Goal: Information Seeking & Learning: Learn about a topic

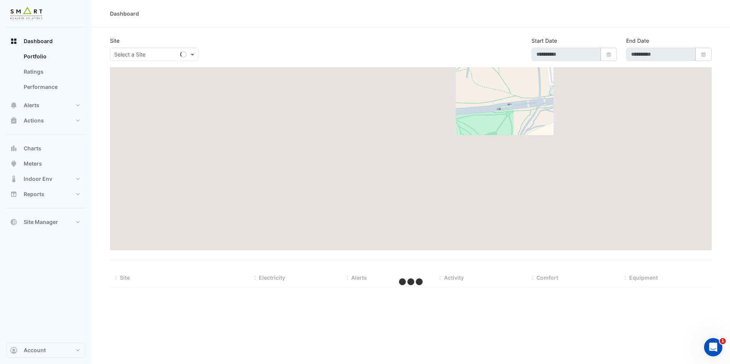
type input "**********"
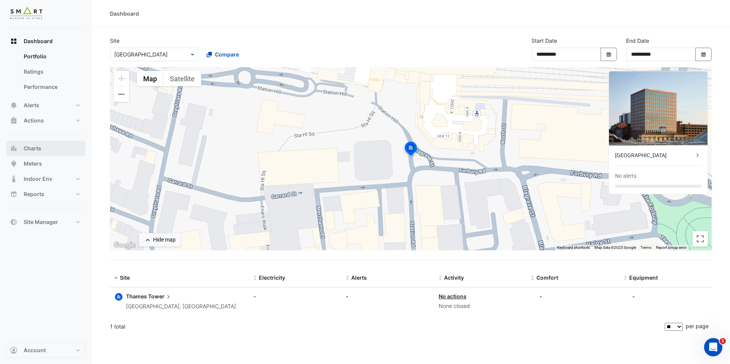
click at [53, 148] on button "Charts" at bounding box center [45, 148] width 79 height 15
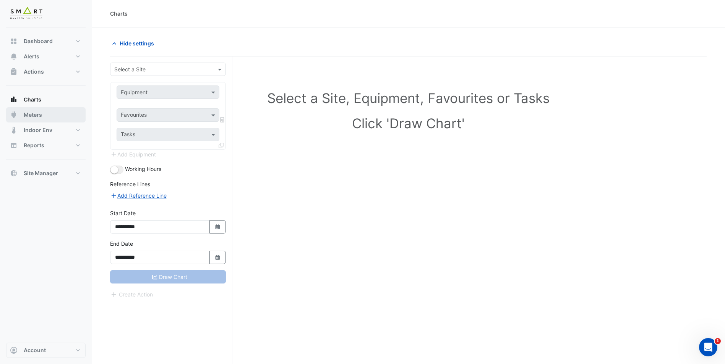
click at [47, 112] on button "Meters" at bounding box center [45, 114] width 79 height 15
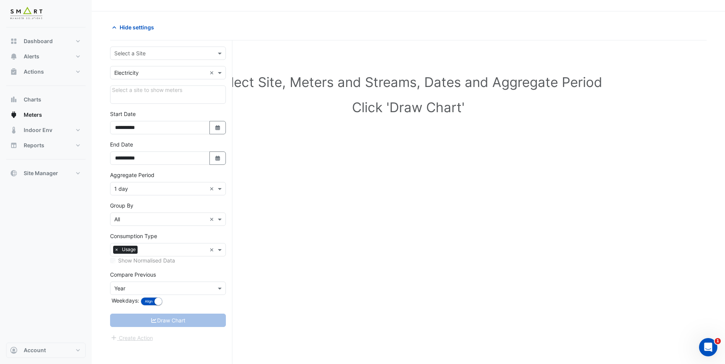
scroll to position [29, 0]
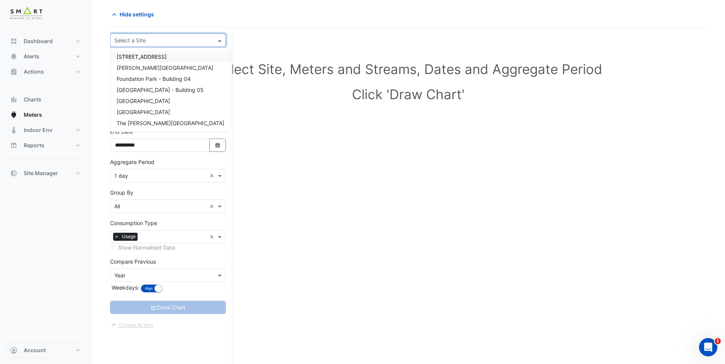
click at [181, 39] on input "text" at bounding box center [160, 41] width 92 height 8
click at [163, 113] on div "[GEOGRAPHIC_DATA]" at bounding box center [170, 112] width 120 height 11
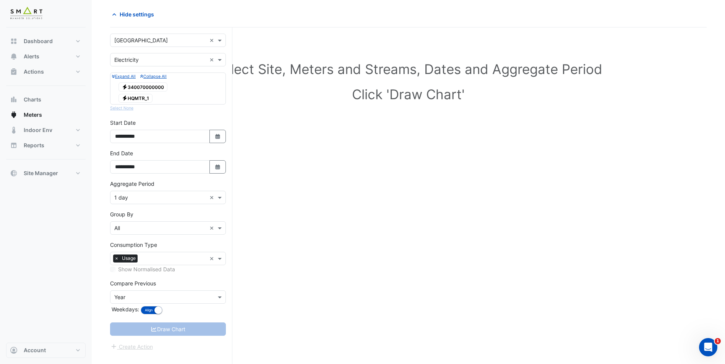
click at [140, 95] on span "Electricity HQMTR_1" at bounding box center [135, 98] width 34 height 9
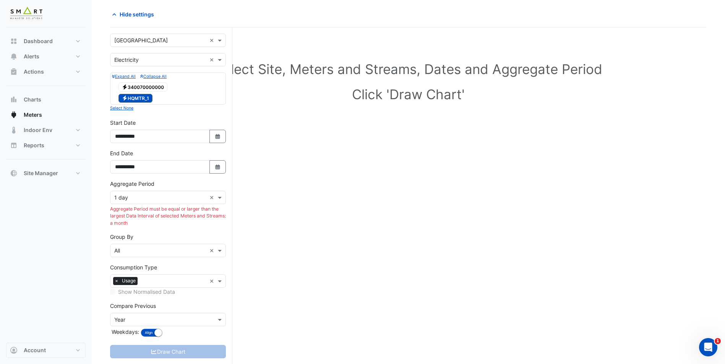
drag, startPoint x: 110, startPoint y: 207, endPoint x: 161, endPoint y: 225, distance: 53.4
click at [161, 225] on div "Aggregate Period must be equal or larger than the largest Data Interval of sele…" at bounding box center [168, 216] width 116 height 21
drag, startPoint x: 161, startPoint y: 225, endPoint x: 168, endPoint y: 233, distance: 11.1
click at [168, 233] on div "Group By × All ×" at bounding box center [168, 245] width 116 height 24
click at [222, 197] on span at bounding box center [221, 198] width 10 height 8
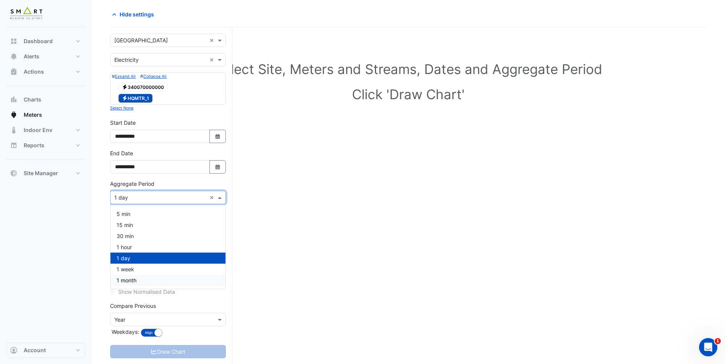
click at [167, 280] on div "1 month" at bounding box center [167, 280] width 115 height 11
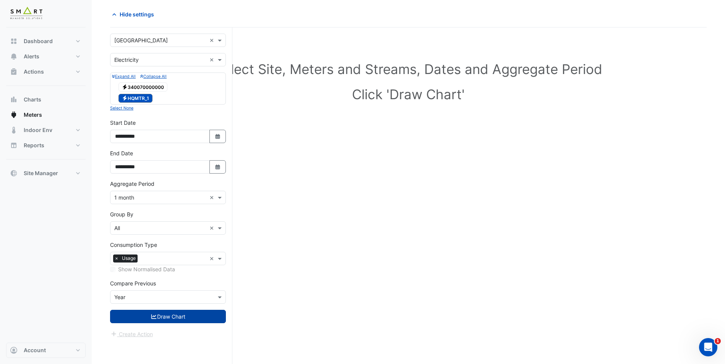
click at [161, 318] on button "Draw Chart" at bounding box center [168, 316] width 116 height 13
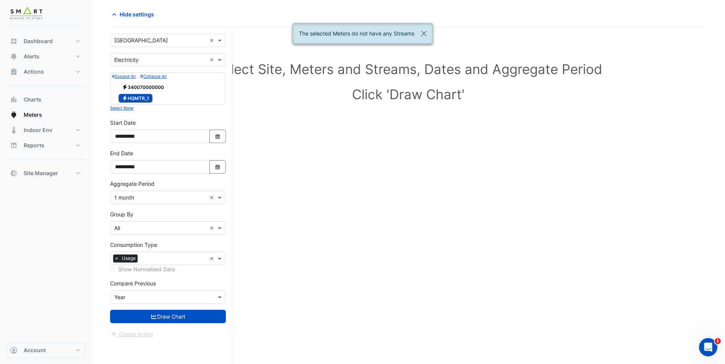
click at [148, 85] on span "Electricity 340070000000" at bounding box center [142, 87] width 49 height 9
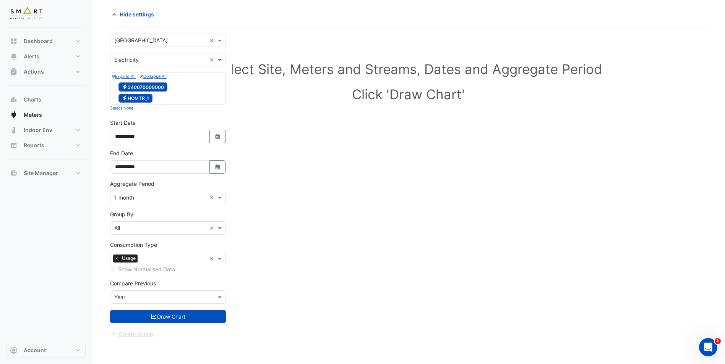
click at [137, 96] on span "Electricity HQMTR_1" at bounding box center [135, 98] width 34 height 9
click at [163, 316] on button "Draw Chart" at bounding box center [168, 316] width 116 height 13
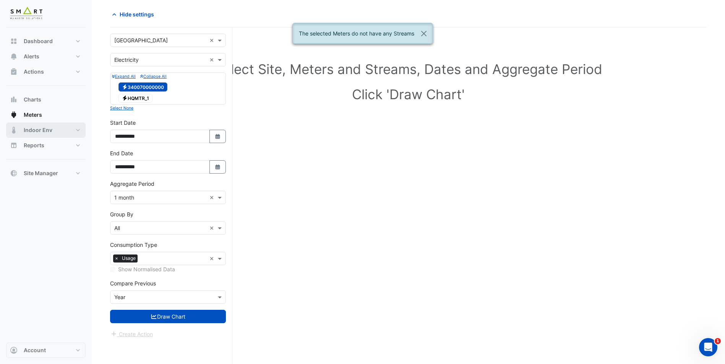
click at [31, 134] on span "Indoor Env" at bounding box center [38, 130] width 29 height 8
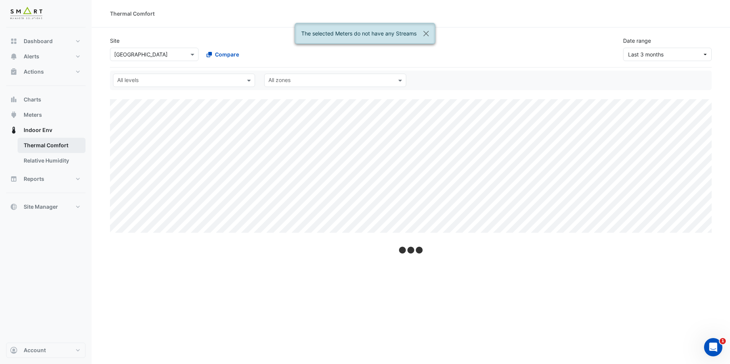
click at [49, 149] on link "Thermal Comfort" at bounding box center [52, 145] width 68 height 15
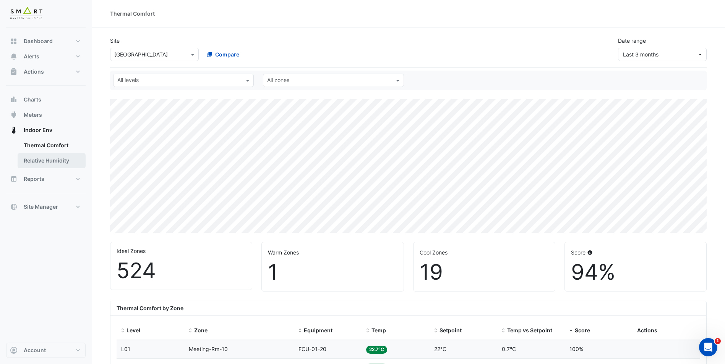
click at [35, 166] on link "Relative Humidity" at bounding box center [52, 160] width 68 height 15
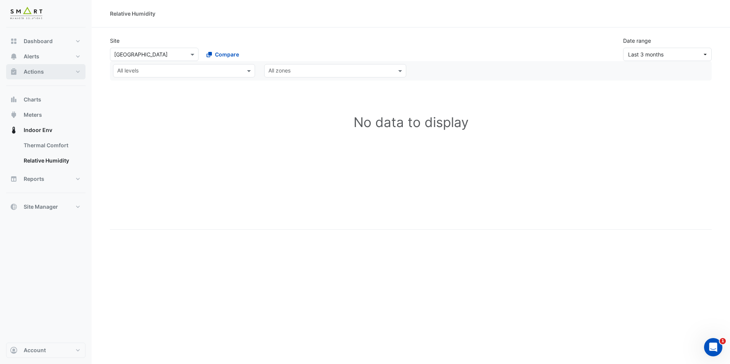
click at [47, 68] on button "Actions" at bounding box center [45, 71] width 79 height 15
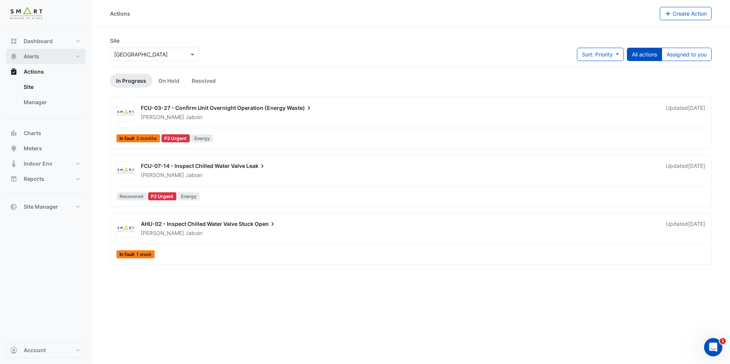
click at [50, 58] on button "Alerts" at bounding box center [45, 56] width 79 height 15
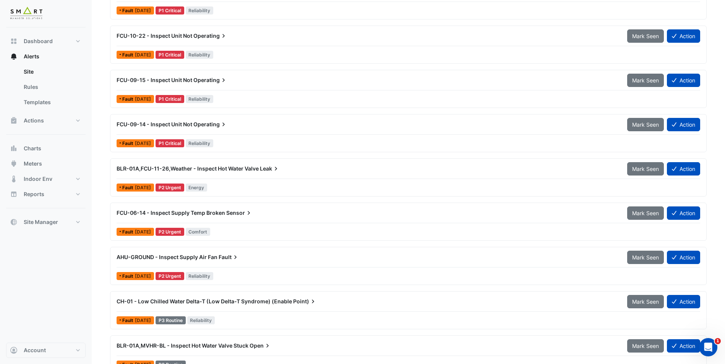
scroll to position [649, 0]
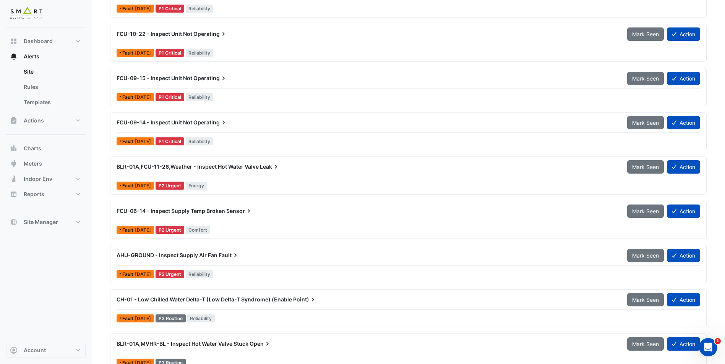
click at [201, 165] on span "BLR-01A,FCU-11-26,Weather - Inspect Hot Water Valve" at bounding box center [188, 166] width 142 height 6
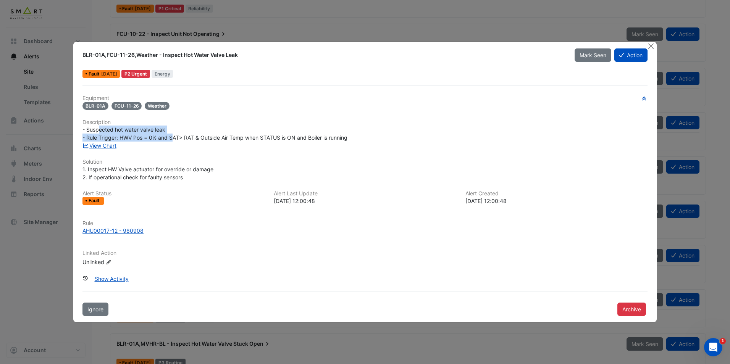
drag, startPoint x: 99, startPoint y: 127, endPoint x: 172, endPoint y: 134, distance: 73.3
click at [172, 134] on span "- Suspected hot water valve leak - Rule Trigger: HWV Pos = 0% and SAT> RAT & Ou…" at bounding box center [215, 133] width 265 height 15
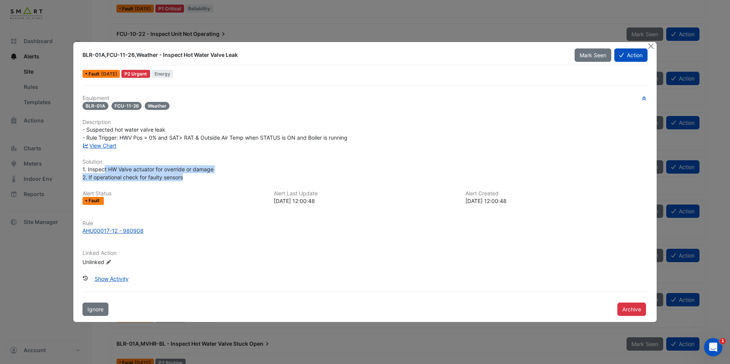
drag, startPoint x: 104, startPoint y: 171, endPoint x: 218, endPoint y: 175, distance: 114.3
click at [218, 175] on div "1. Inspect HW Valve actuator for override or damage 2. If operational check for…" at bounding box center [365, 173] width 565 height 16
click at [649, 48] on button "Close" at bounding box center [651, 46] width 8 height 8
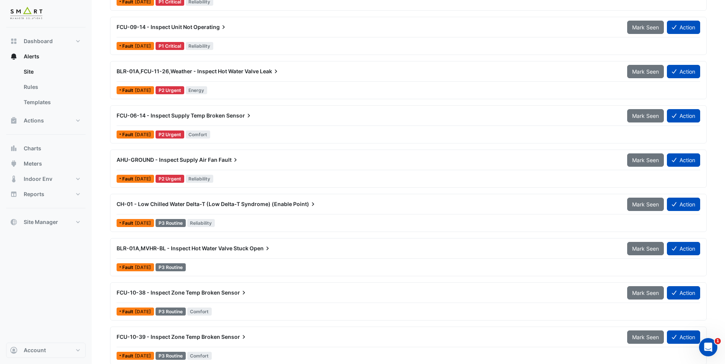
scroll to position [764, 0]
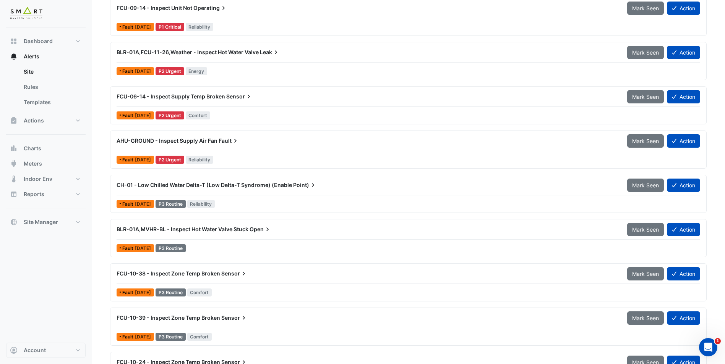
click at [223, 229] on span "BLR-01A,MVHR-BL - Inspect Hot Water Valve Stuck" at bounding box center [183, 229] width 132 height 6
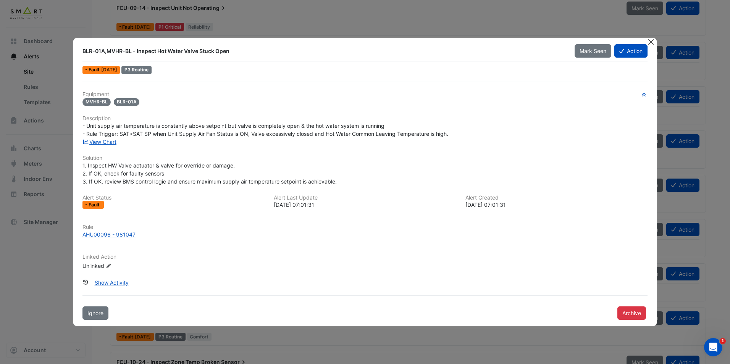
click at [652, 38] on button "Close" at bounding box center [651, 42] width 8 height 8
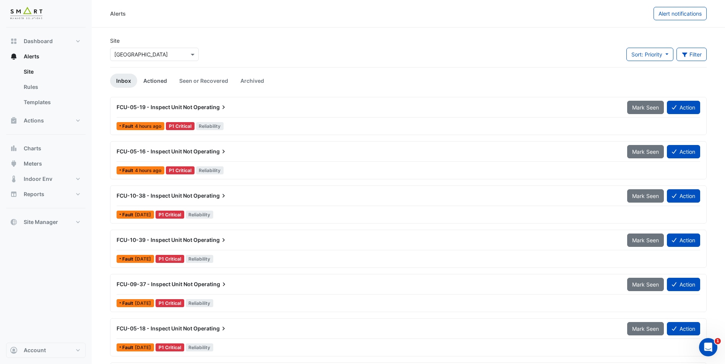
click at [145, 83] on link "Actioned" at bounding box center [155, 81] width 36 height 14
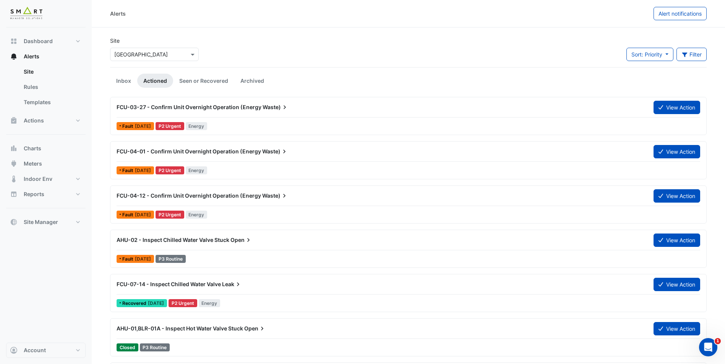
click at [256, 151] on span "FCU-04-01 - Confirm Unit Overnight Operation (Energy" at bounding box center [189, 151] width 144 height 6
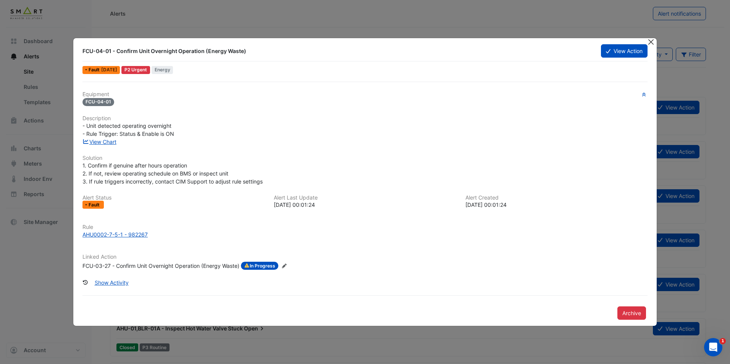
click at [655, 42] on button "Close" at bounding box center [651, 42] width 8 height 8
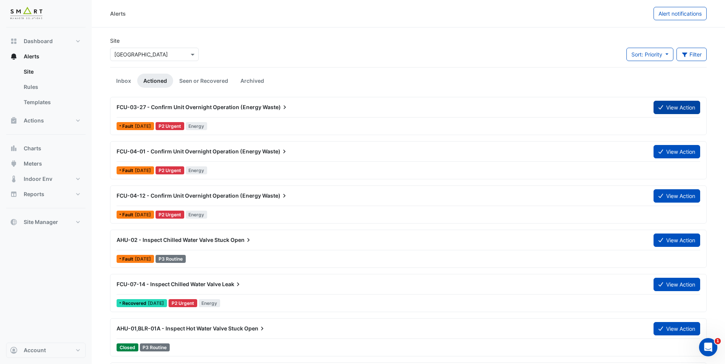
click at [663, 108] on button "View Action" at bounding box center [676, 107] width 47 height 13
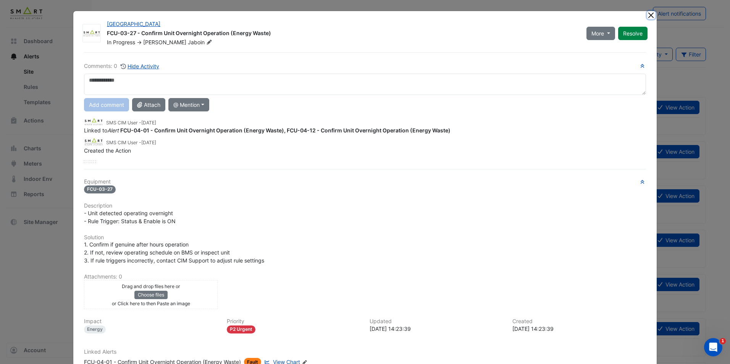
click at [649, 16] on button "Close" at bounding box center [651, 15] width 8 height 8
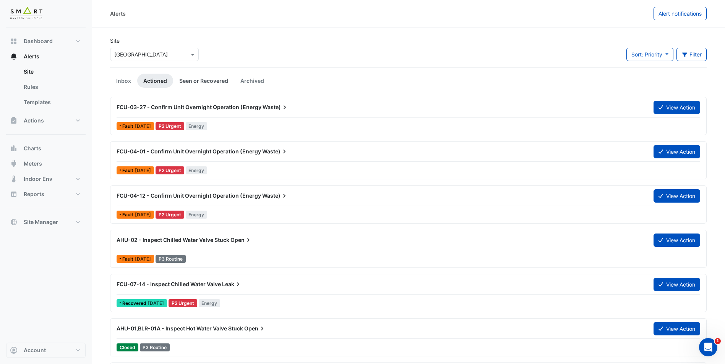
click at [194, 79] on link "Seen or Recovered" at bounding box center [203, 81] width 61 height 14
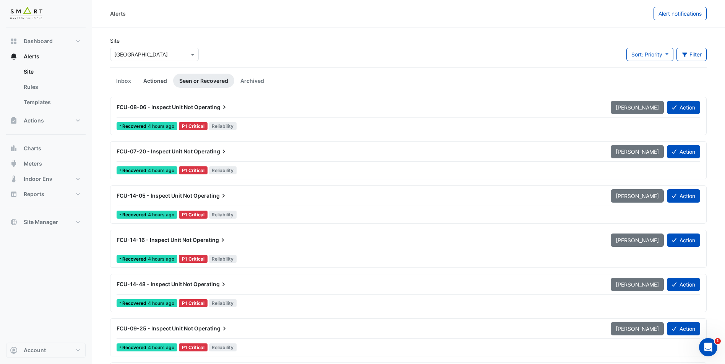
click at [159, 79] on link "Actioned" at bounding box center [155, 81] width 36 height 14
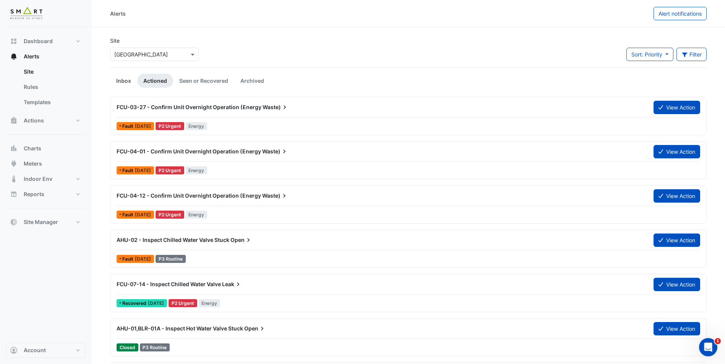
click at [129, 79] on link "Inbox" at bounding box center [123, 81] width 27 height 14
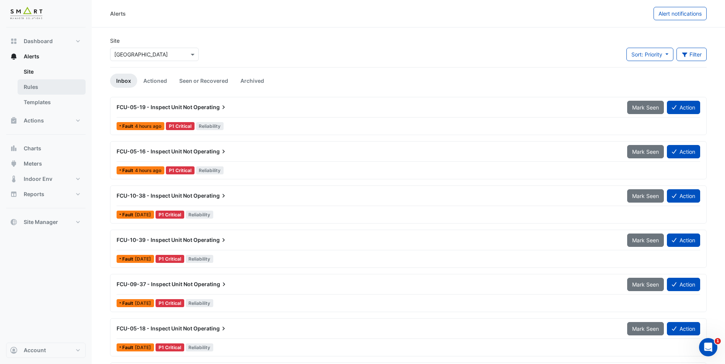
click at [52, 83] on link "Rules" at bounding box center [52, 86] width 68 height 15
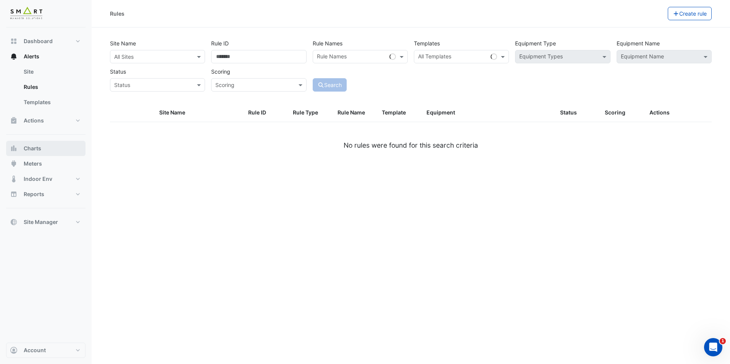
click at [52, 151] on button "Charts" at bounding box center [45, 148] width 79 height 15
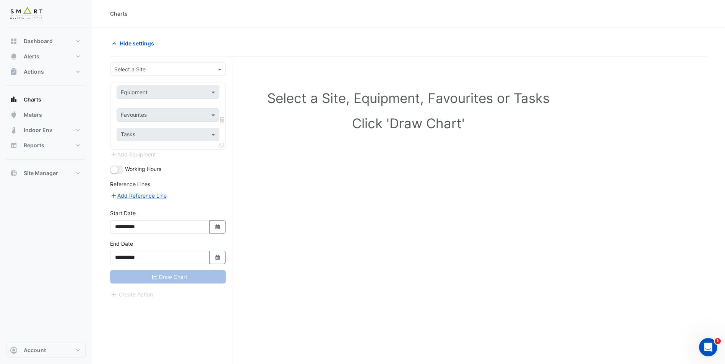
click at [181, 70] on input "text" at bounding box center [160, 70] width 92 height 8
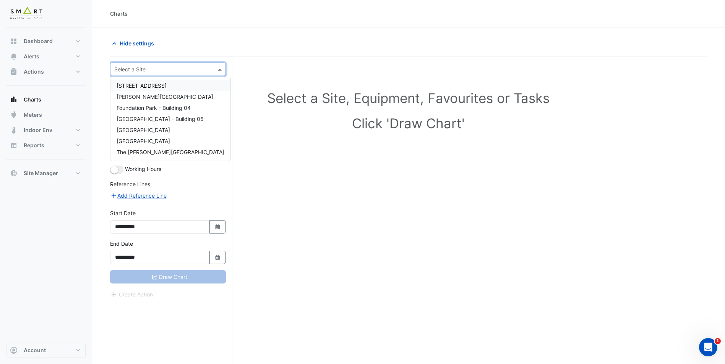
click at [181, 70] on input "text" at bounding box center [160, 70] width 92 height 8
click at [168, 138] on div "[GEOGRAPHIC_DATA]" at bounding box center [170, 141] width 120 height 11
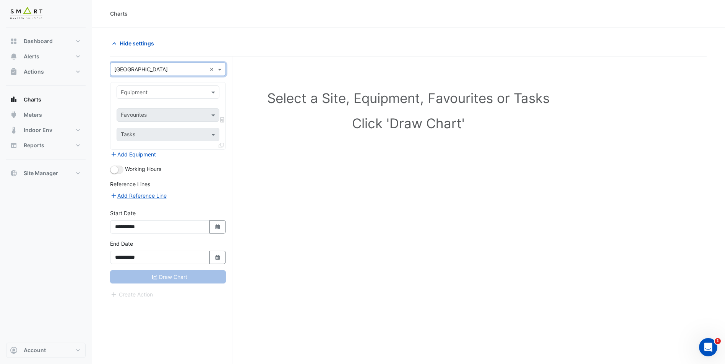
click at [170, 91] on input "text" at bounding box center [160, 93] width 79 height 8
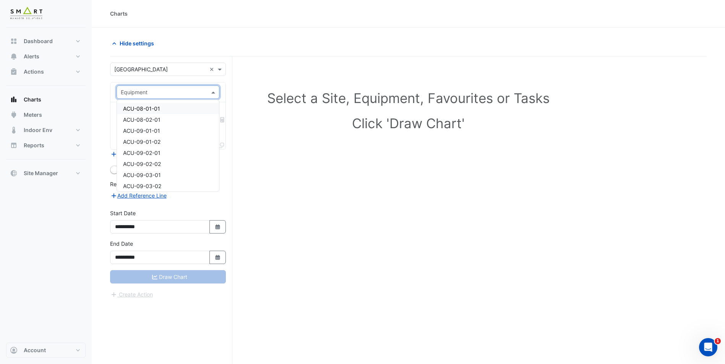
click at [169, 113] on div "ACU-08-01-01" at bounding box center [168, 108] width 102 height 11
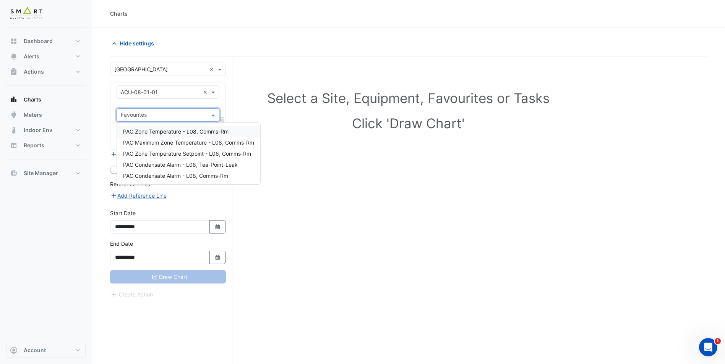
click at [178, 112] on input "text" at bounding box center [164, 116] width 86 height 8
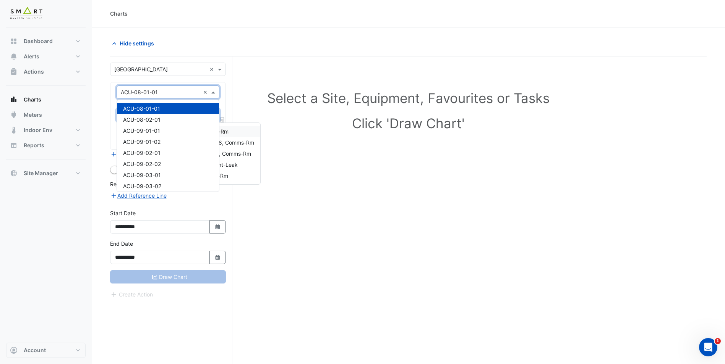
click at [181, 95] on input "text" at bounding box center [160, 93] width 79 height 8
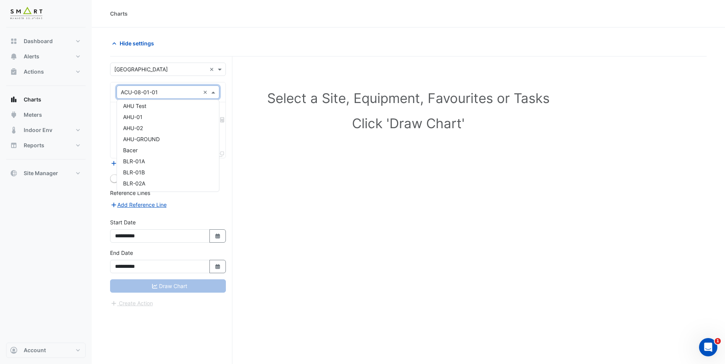
scroll to position [191, 0]
click at [167, 129] on div "CALORIFIER-01" at bounding box center [168, 128] width 102 height 11
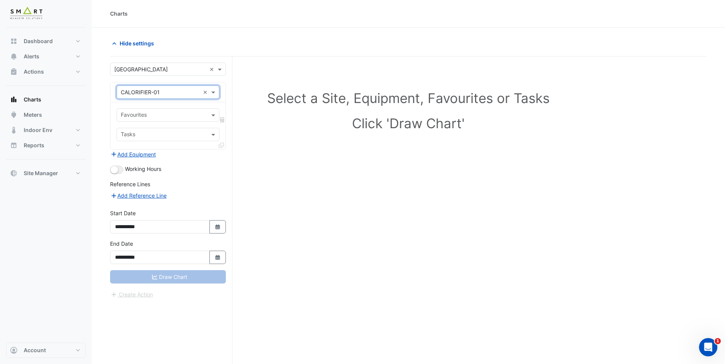
click at [169, 116] on input "text" at bounding box center [164, 116] width 86 height 8
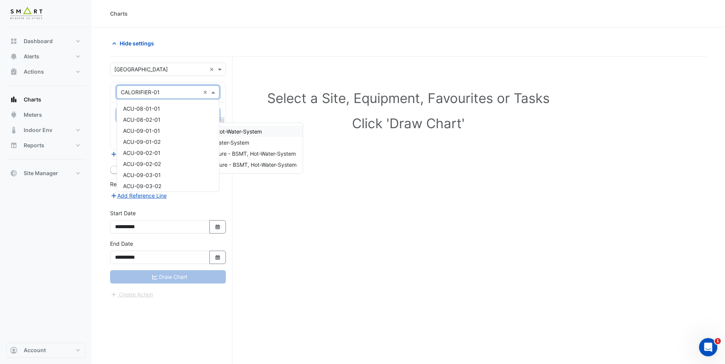
click at [182, 97] on div "× CALORIFIER-01 ×" at bounding box center [168, 92] width 103 height 13
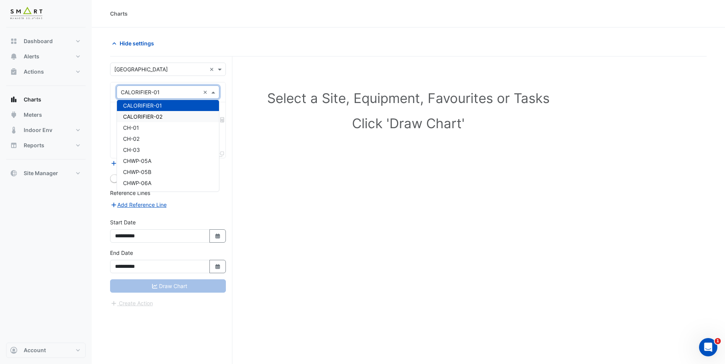
click at [177, 118] on div "CALORIFIER-02" at bounding box center [168, 116] width 102 height 11
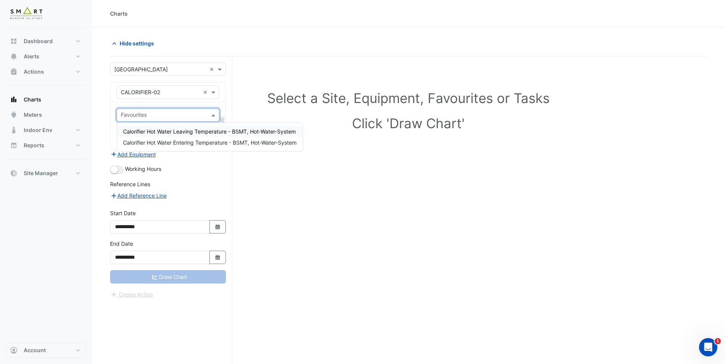
click at [177, 118] on input "text" at bounding box center [164, 116] width 86 height 8
click at [178, 97] on div "× CALORIFIER-02 ×" at bounding box center [168, 92] width 103 height 13
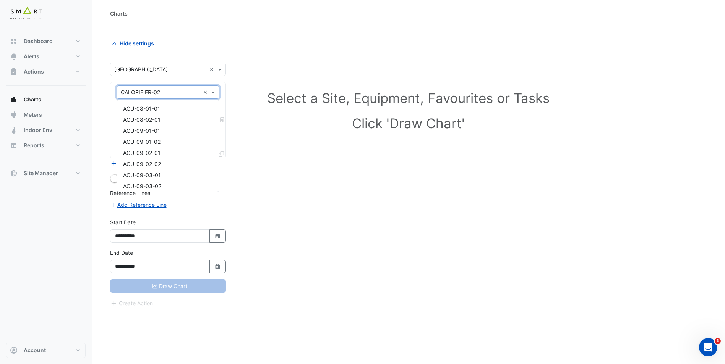
scroll to position [225, 0]
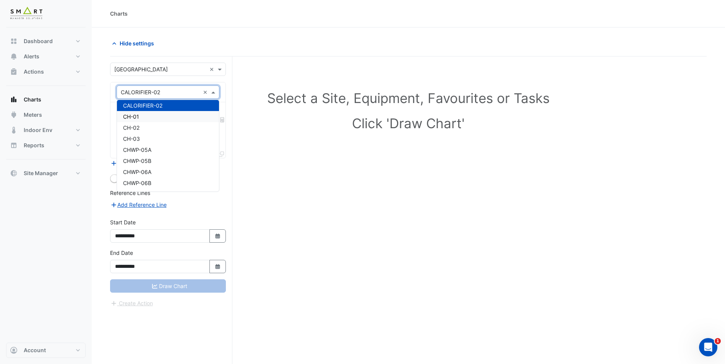
click at [146, 114] on div "CH-01" at bounding box center [168, 116] width 102 height 11
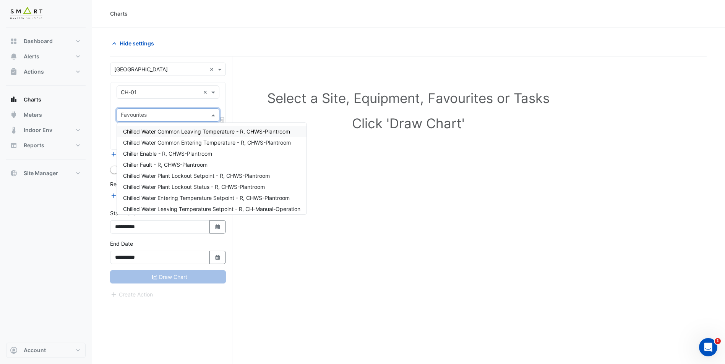
click at [146, 114] on input "text" at bounding box center [164, 116] width 86 height 8
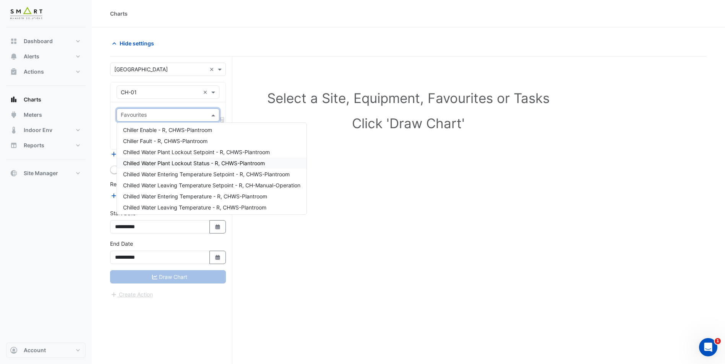
scroll to position [36, 0]
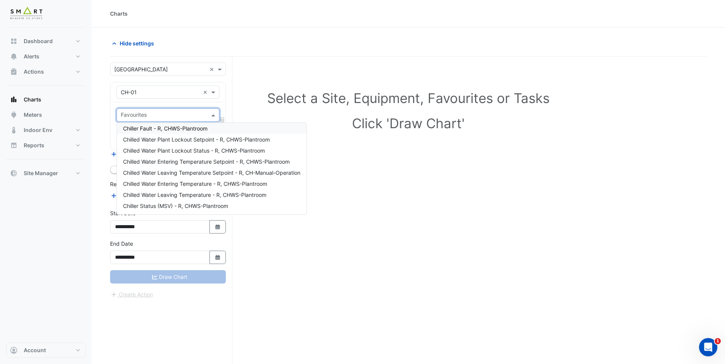
click at [184, 114] on input "text" at bounding box center [164, 116] width 86 height 8
click at [191, 90] on input "text" at bounding box center [160, 93] width 79 height 8
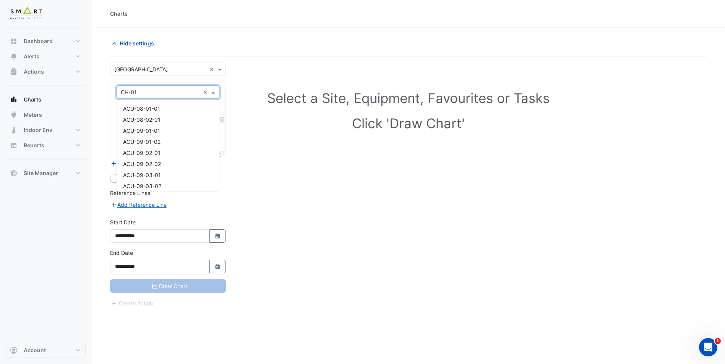
scroll to position [236, 0]
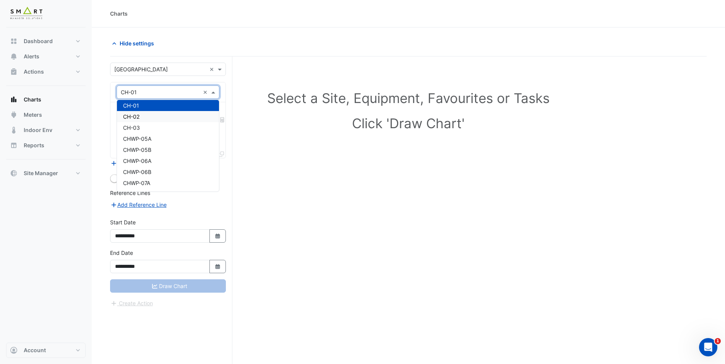
click at [182, 117] on div "CH-02" at bounding box center [168, 116] width 102 height 11
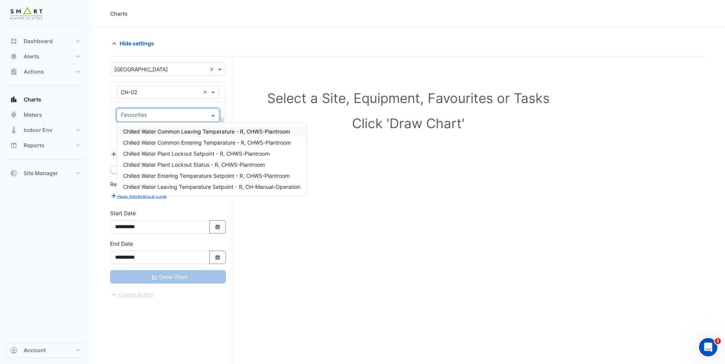
click at [182, 117] on input "text" at bounding box center [164, 116] width 86 height 8
click at [180, 89] on input "text" at bounding box center [160, 93] width 79 height 8
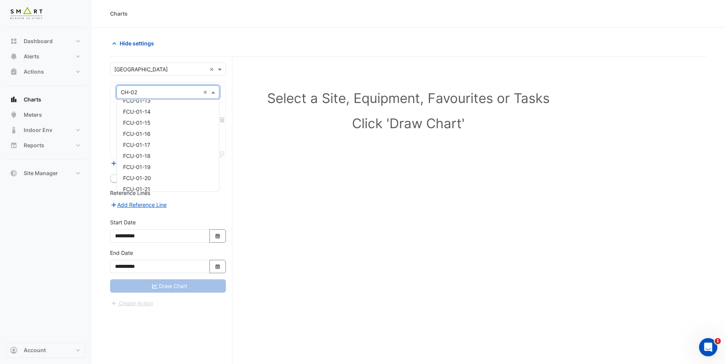
scroll to position [476, 0]
click at [152, 132] on div "FCU-01-16" at bounding box center [168, 131] width 102 height 11
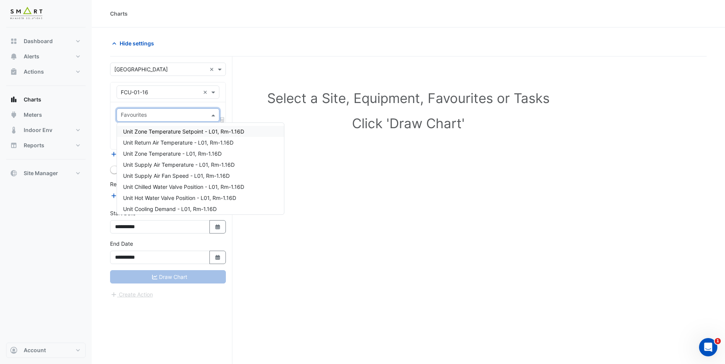
click at [175, 115] on input "text" at bounding box center [164, 116] width 86 height 8
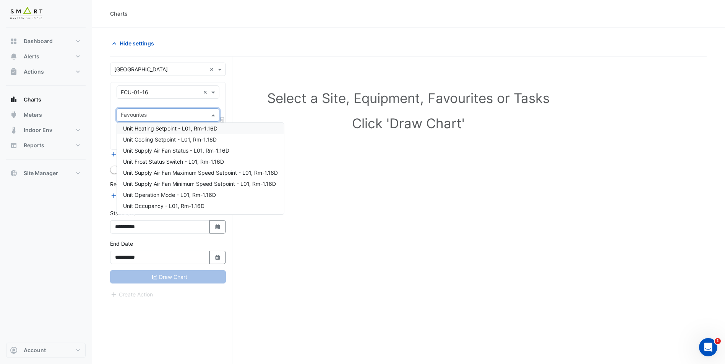
click at [188, 124] on div "Unit Heating Setpoint - L01, Rm-1.16D" at bounding box center [200, 128] width 167 height 11
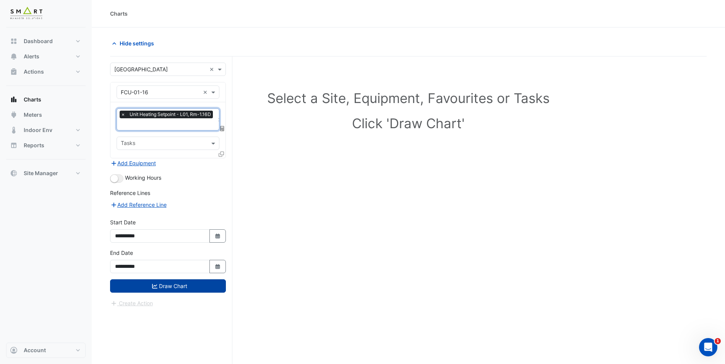
click at [167, 285] on button "Draw Chart" at bounding box center [168, 286] width 116 height 13
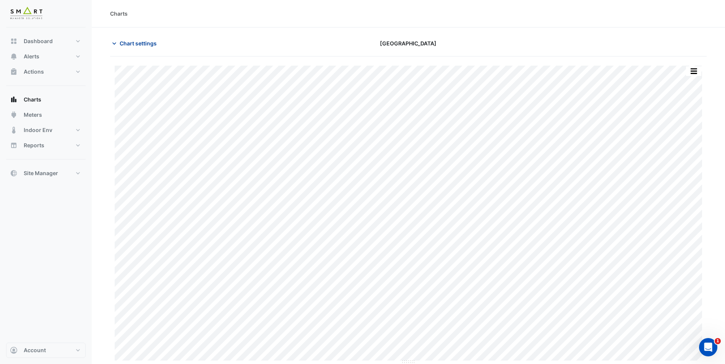
click at [121, 42] on span "Chart settings" at bounding box center [138, 43] width 37 height 8
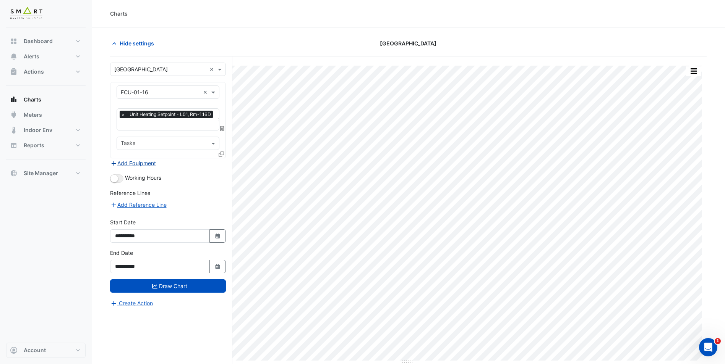
click at [133, 166] on button "Add Equipment" at bounding box center [133, 163] width 46 height 9
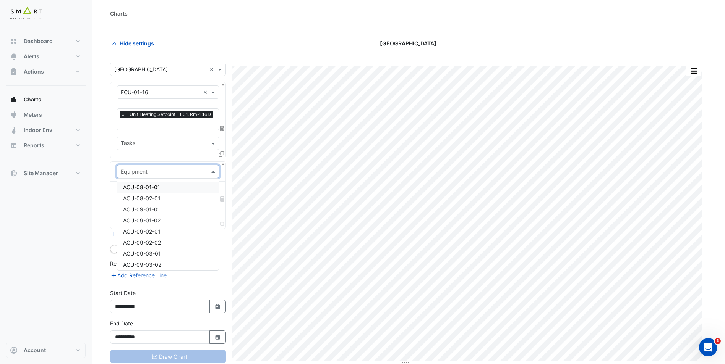
click at [178, 171] on input "text" at bounding box center [160, 172] width 79 height 8
click at [151, 227] on div "FCU-01-16" at bounding box center [168, 227] width 102 height 11
click at [164, 193] on input "text" at bounding box center [164, 195] width 86 height 8
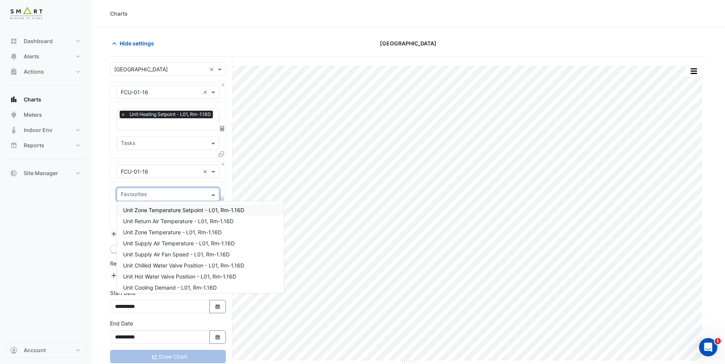
click at [162, 214] on span "Unit Zone Temperature Setpoint - L01, Rm-1.16D" at bounding box center [183, 210] width 121 height 6
click at [162, 214] on div "Favourites Tasks" at bounding box center [167, 205] width 115 height 47
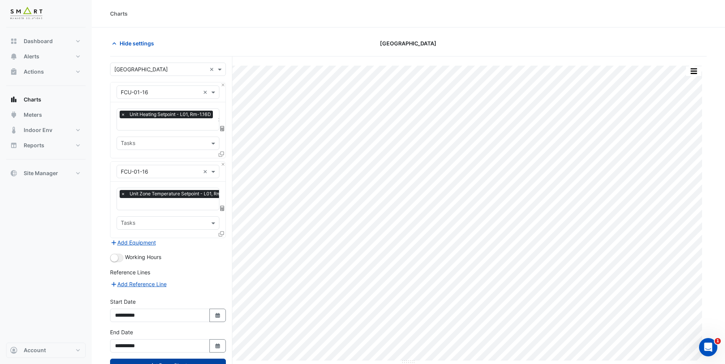
drag, startPoint x: 152, startPoint y: 360, endPoint x: 149, endPoint y: 364, distance: 5.7
click at [151, 362] on button "Draw Chart" at bounding box center [168, 365] width 116 height 13
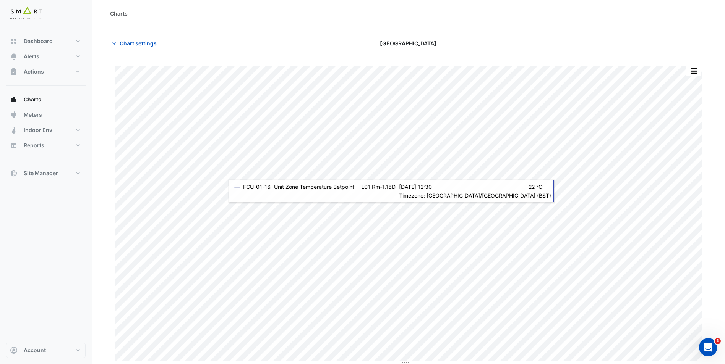
scroll to position [29, 0]
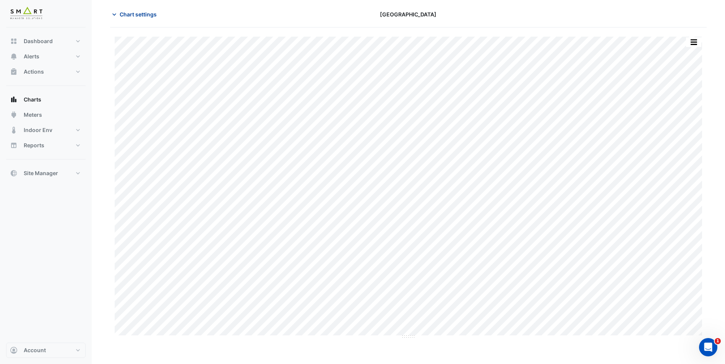
drag, startPoint x: 121, startPoint y: 23, endPoint x: 119, endPoint y: 19, distance: 4.1
click at [119, 19] on div "Chart settings [GEOGRAPHIC_DATA]" at bounding box center [408, 18] width 596 height 20
click at [118, 17] on button "Chart settings" at bounding box center [136, 14] width 52 height 13
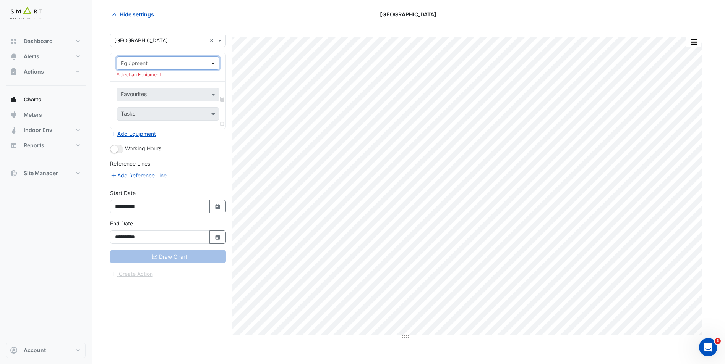
click at [213, 62] on span at bounding box center [214, 63] width 10 height 8
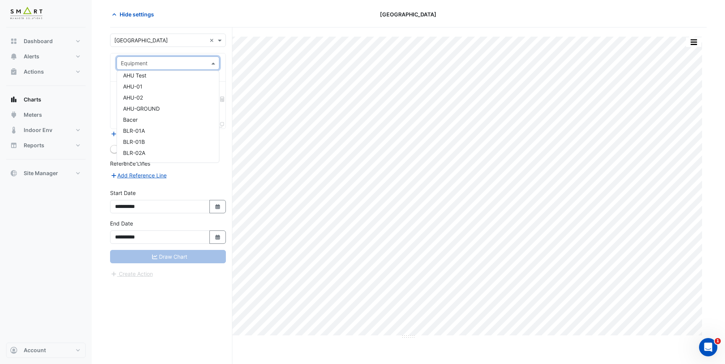
scroll to position [115, 0]
click at [147, 135] on div "BLR-01A" at bounding box center [168, 131] width 102 height 11
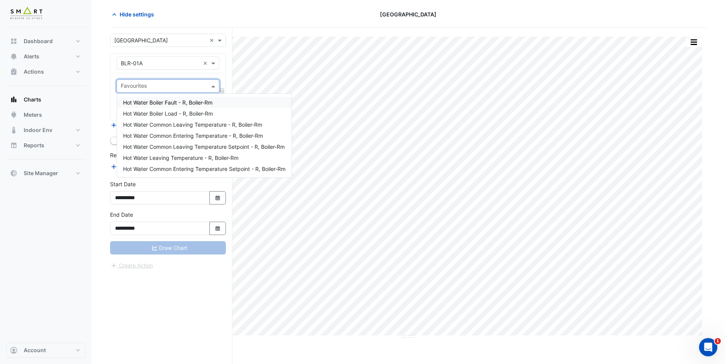
click at [215, 84] on span at bounding box center [214, 86] width 10 height 8
click at [191, 144] on span "Hot Water Common Leaving Temperature Setpoint - R, Boiler-Rm" at bounding box center [204, 147] width 162 height 6
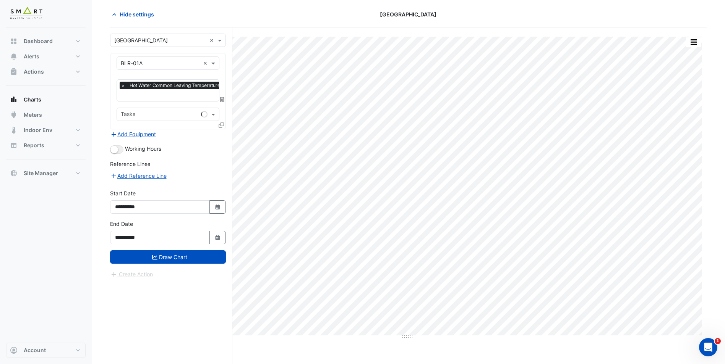
click at [155, 248] on div "**********" at bounding box center [167, 235] width 125 height 31
click at [154, 257] on icon "submit" at bounding box center [154, 257] width 5 height 5
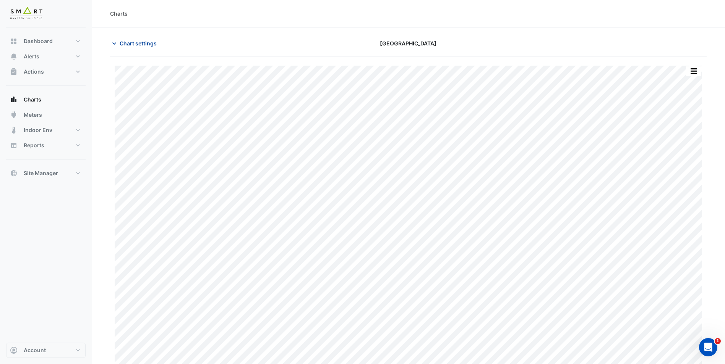
click at [117, 42] on icon "button" at bounding box center [114, 44] width 8 height 8
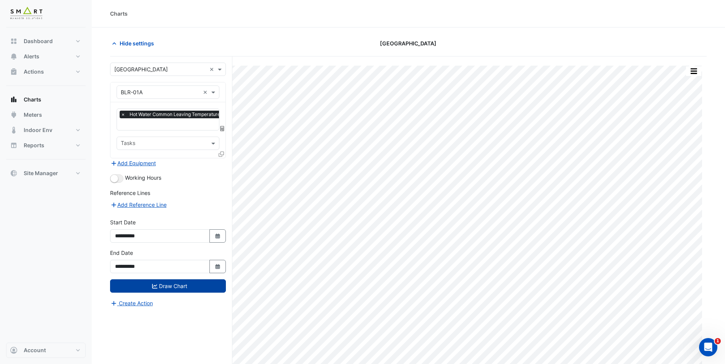
click at [167, 92] on input "text" at bounding box center [160, 93] width 79 height 8
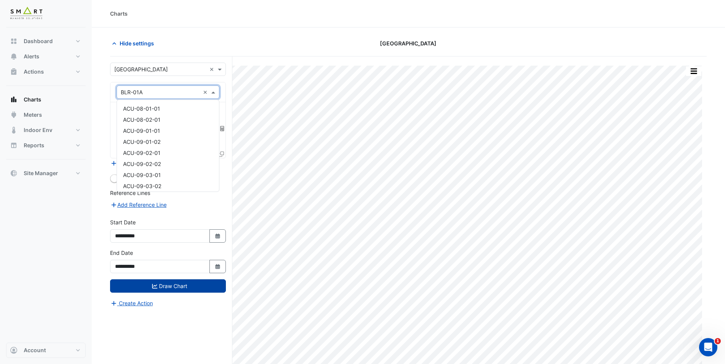
scroll to position [169, 0]
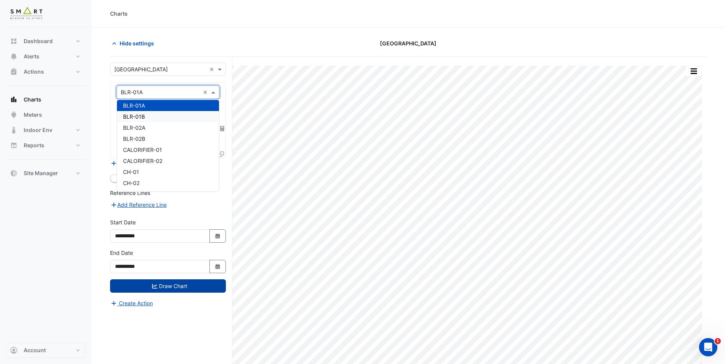
click at [164, 117] on div "BLR-01B" at bounding box center [168, 116] width 102 height 11
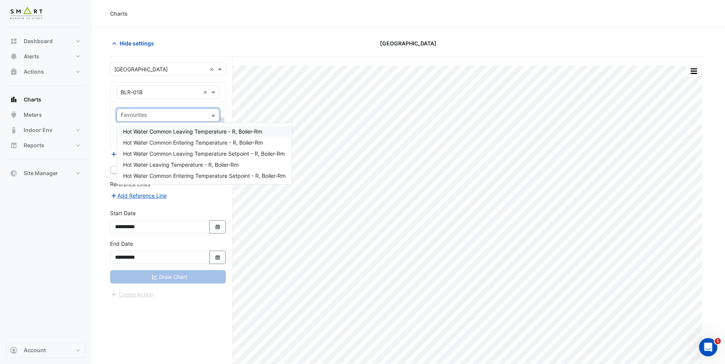
click at [174, 116] on input "text" at bounding box center [164, 116] width 86 height 8
click at [88, 235] on nav "Dashboard Portfolio Ratings Performance Alerts Site Rules Templates Actions Sit…" at bounding box center [46, 182] width 92 height 364
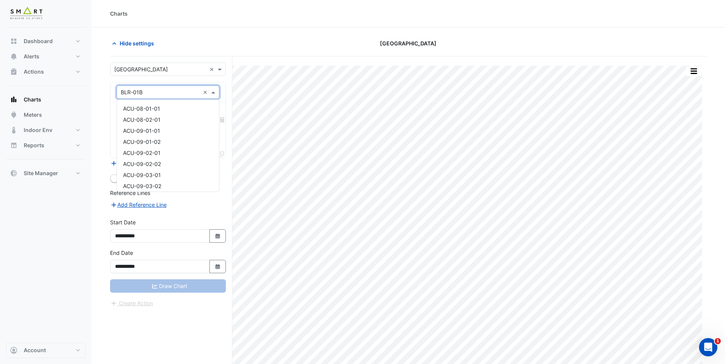
click at [179, 91] on input "text" at bounding box center [160, 93] width 79 height 8
click at [150, 135] on span "VAV-02-20" at bounding box center [136, 132] width 27 height 6
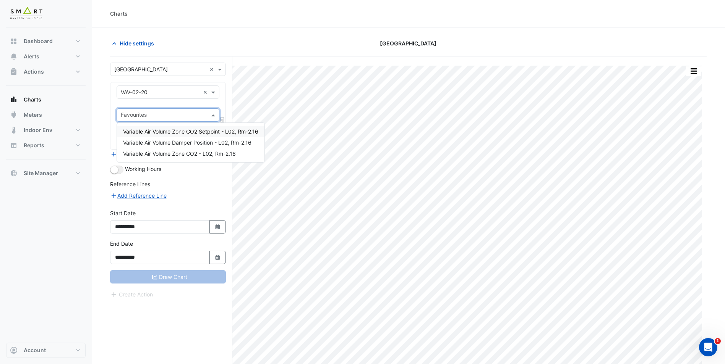
click at [175, 115] on input "text" at bounding box center [164, 116] width 86 height 8
click at [176, 129] on span "Variable Air Volume Zone CO2 Setpoint - L02, Rm-2.16" at bounding box center [190, 131] width 135 height 6
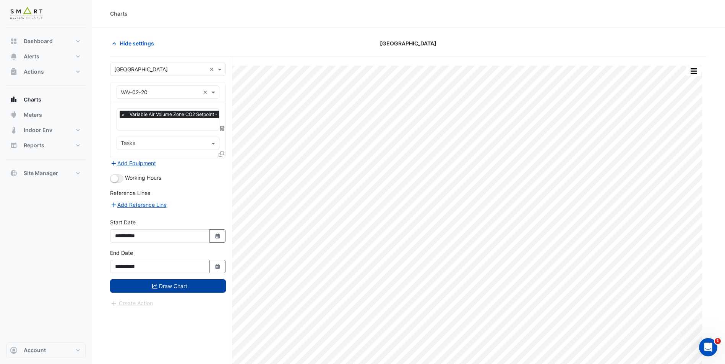
click at [160, 282] on button "Draw Chart" at bounding box center [168, 286] width 116 height 13
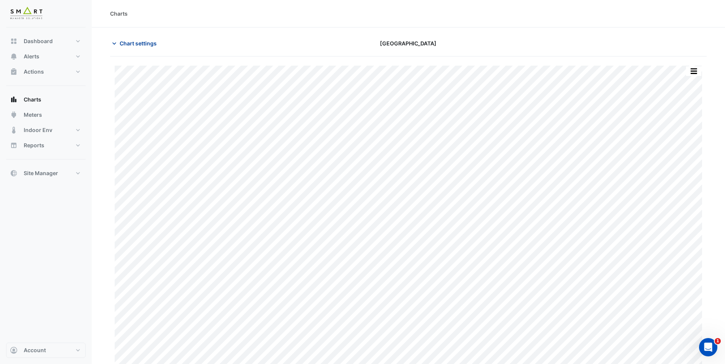
click at [136, 41] on span "Chart settings" at bounding box center [138, 43] width 37 height 8
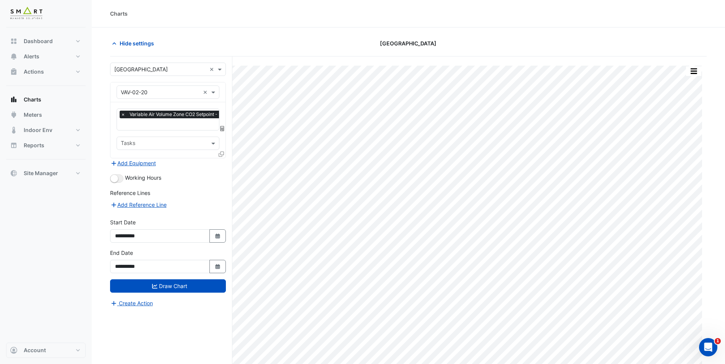
click at [121, 114] on span "×" at bounding box center [123, 115] width 7 height 8
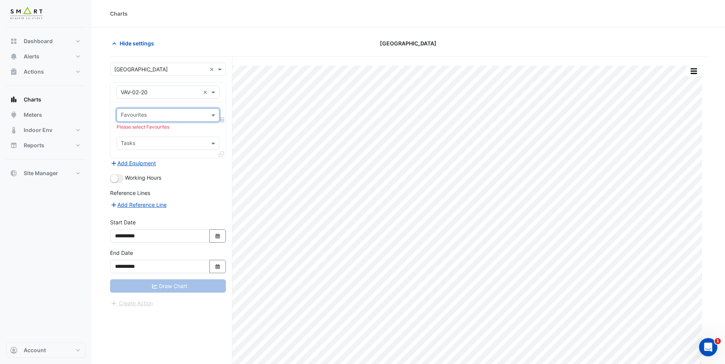
click at [144, 113] on input "text" at bounding box center [164, 116] width 86 height 8
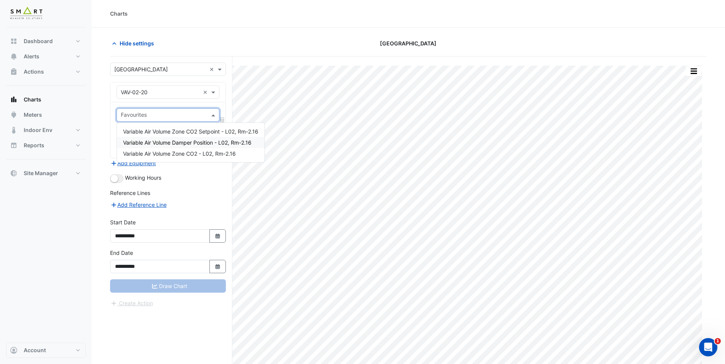
click at [152, 141] on span "Variable Air Volume Damper Position - L02, Rm-2.16" at bounding box center [187, 142] width 128 height 6
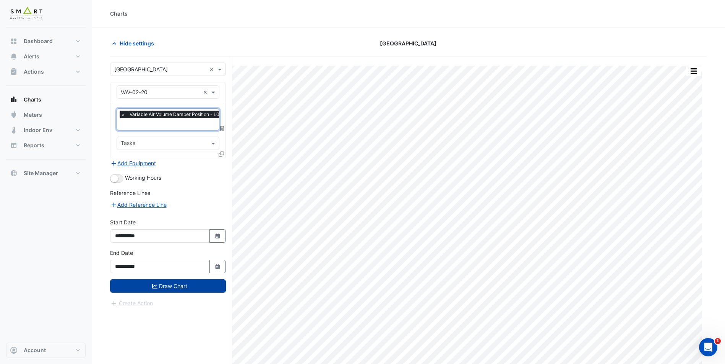
click at [153, 284] on icon "submit" at bounding box center [154, 286] width 5 height 5
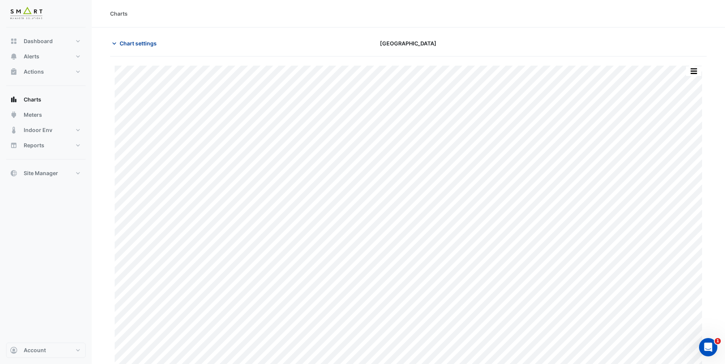
click at [128, 47] on span "Chart settings" at bounding box center [138, 43] width 37 height 8
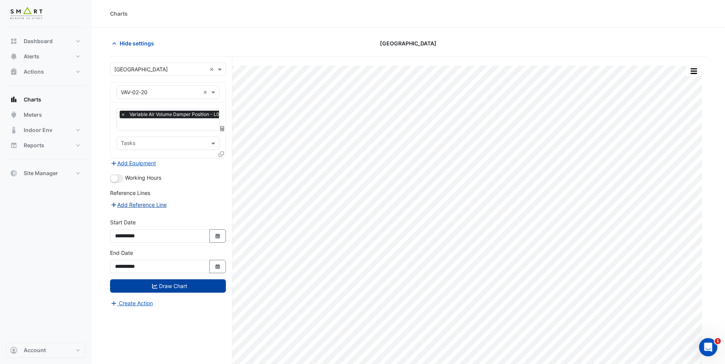
click at [136, 202] on button "Add Reference Line" at bounding box center [138, 205] width 57 height 9
select select "**"
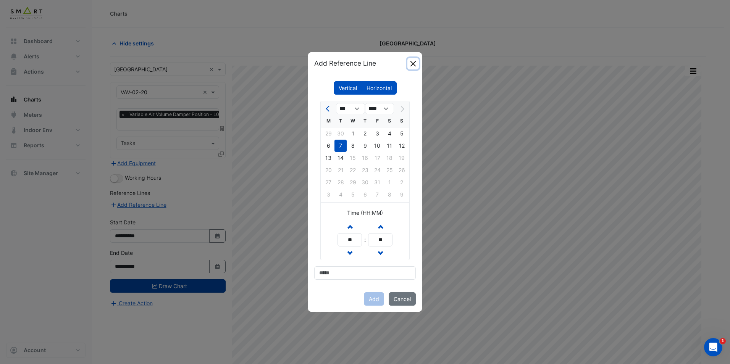
click at [415, 62] on button "Close" at bounding box center [413, 63] width 11 height 11
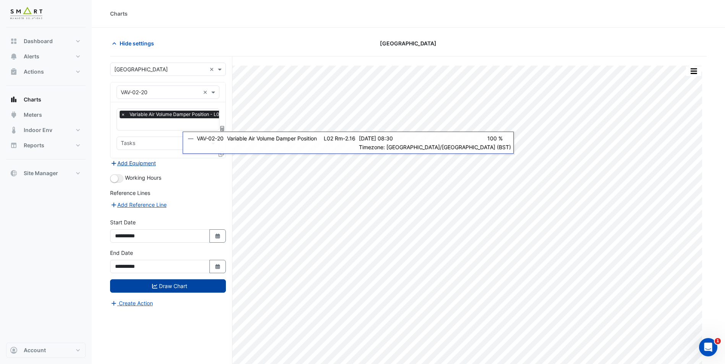
click at [133, 163] on button "Add Equipment" at bounding box center [133, 163] width 46 height 9
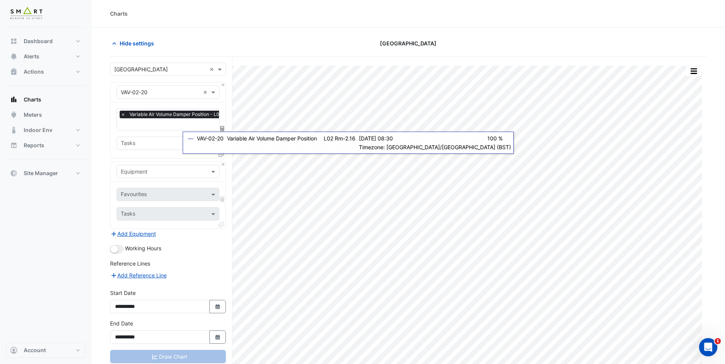
click at [166, 171] on input "text" at bounding box center [160, 172] width 79 height 8
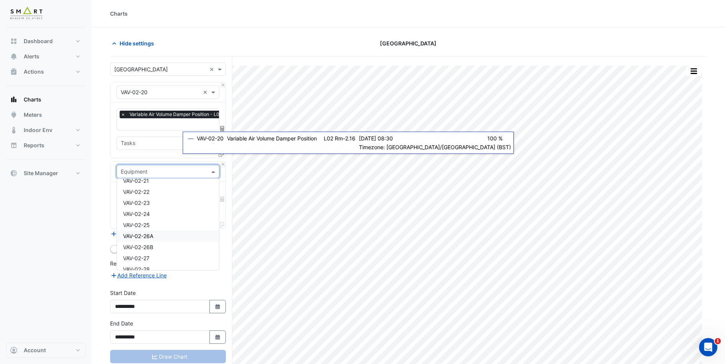
scroll to position [6914, 0]
click at [152, 209] on div "VAV-02-20" at bounding box center [168, 207] width 102 height 11
click at [169, 194] on input "text" at bounding box center [164, 195] width 86 height 8
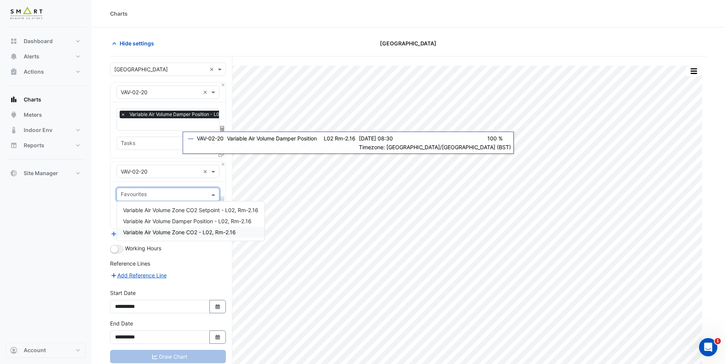
click at [163, 238] on div "Variable Air Volume Zone CO2 - L02, Rm-2.16" at bounding box center [190, 232] width 147 height 11
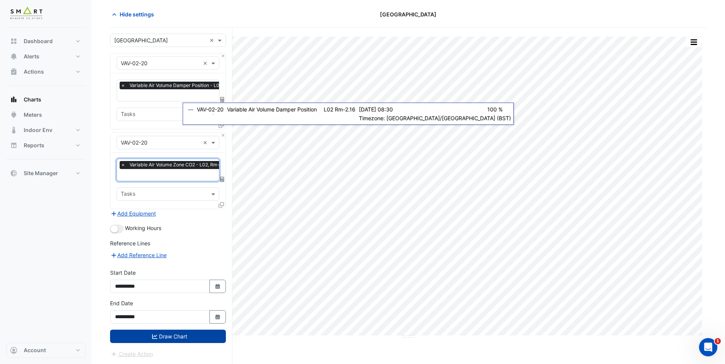
click at [168, 341] on button "Draw Chart" at bounding box center [168, 336] width 116 height 13
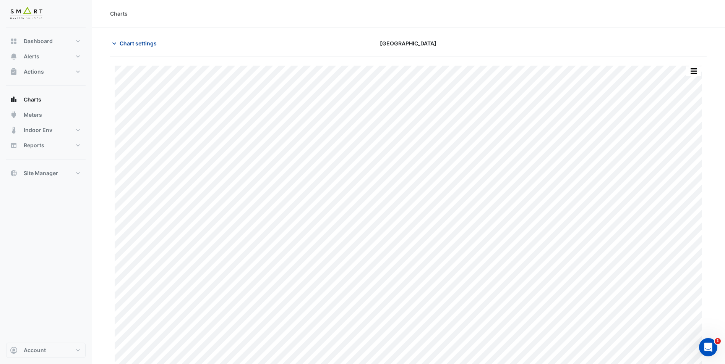
click at [137, 48] on button "Chart settings" at bounding box center [136, 43] width 52 height 13
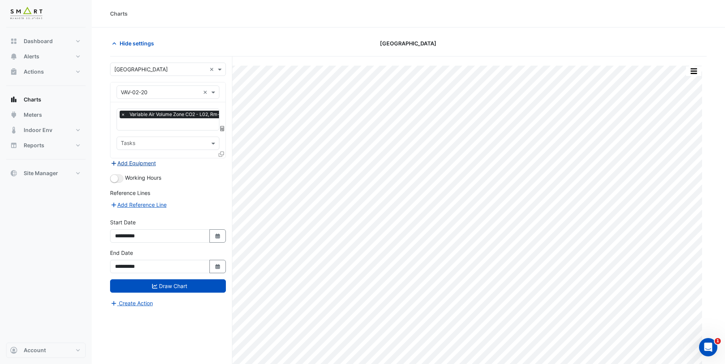
click at [144, 163] on button "Add Equipment" at bounding box center [133, 163] width 46 height 9
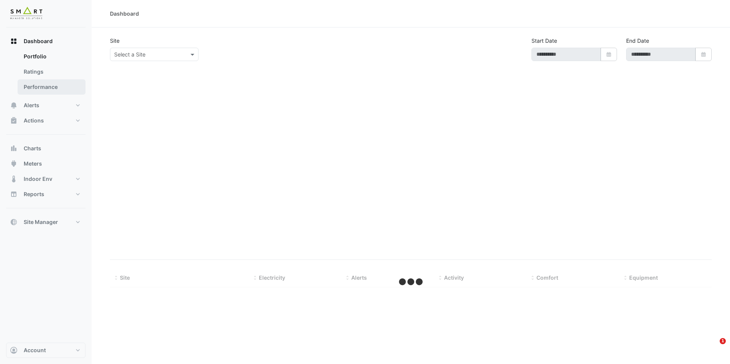
type input "**********"
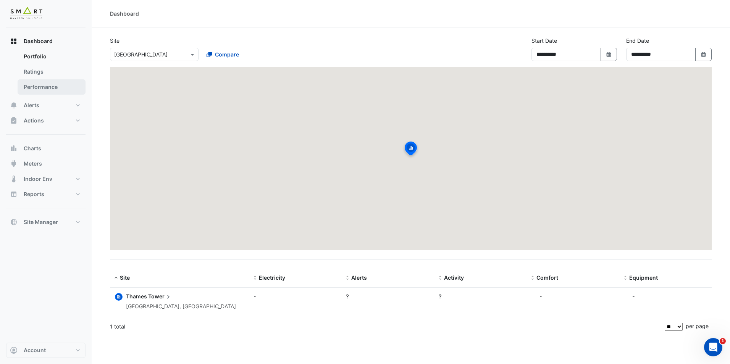
click at [41, 87] on link "Performance" at bounding box center [52, 86] width 68 height 15
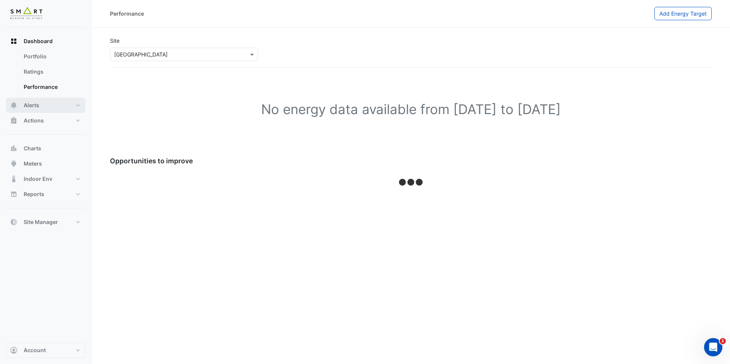
click at [49, 98] on button "Alerts" at bounding box center [45, 105] width 79 height 15
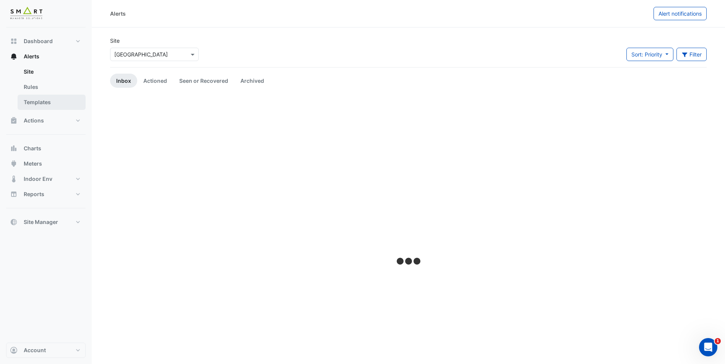
click at [51, 100] on link "Templates" at bounding box center [52, 102] width 68 height 15
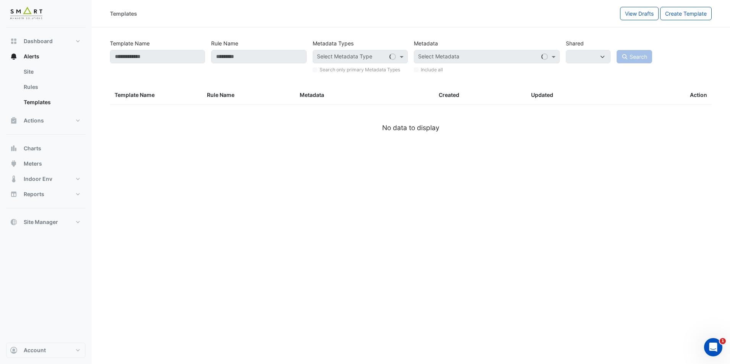
select select
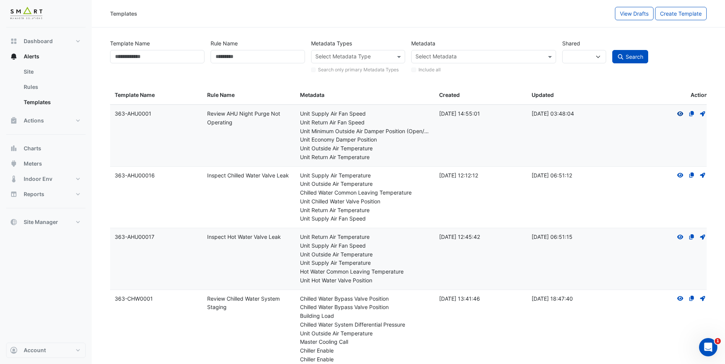
click at [679, 113] on icon "View" at bounding box center [679, 113] width 7 height 5
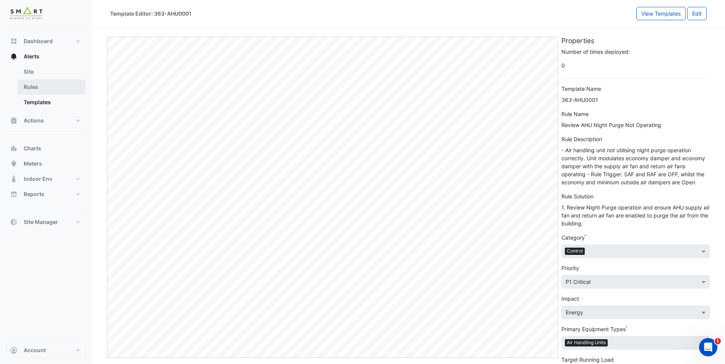
click at [29, 83] on link "Rules" at bounding box center [52, 86] width 68 height 15
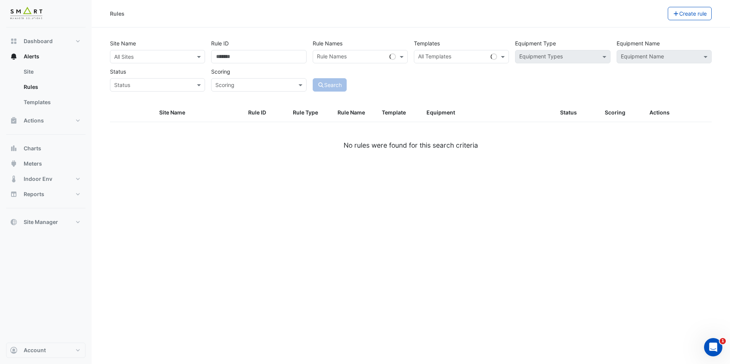
click at [173, 53] on input "text" at bounding box center [149, 57] width 71 height 8
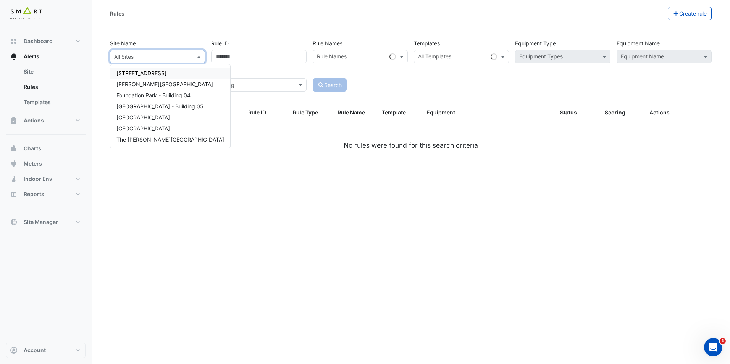
click at [167, 71] on span "[STREET_ADDRESS]" at bounding box center [142, 73] width 50 height 6
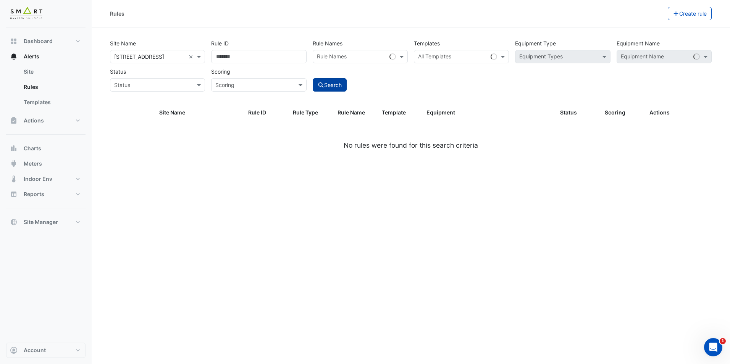
click at [317, 82] on button "Search" at bounding box center [330, 84] width 34 height 13
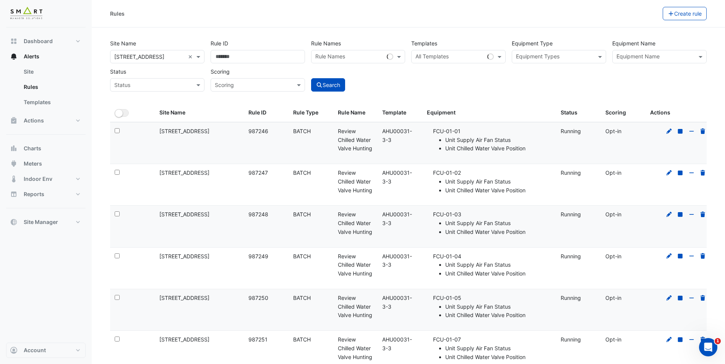
click at [287, 89] on div "Scoring" at bounding box center [257, 84] width 94 height 13
click at [433, 79] on div "Site Name × 12 Hammersmith Grove × Rule ID Rule Names Rule Names Templates All …" at bounding box center [408, 63] width 602 height 57
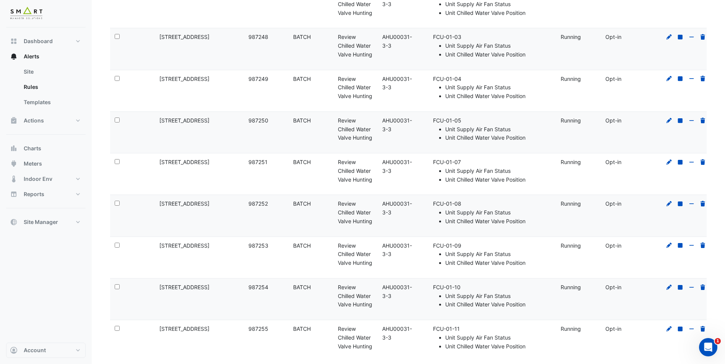
scroll to position [191, 0]
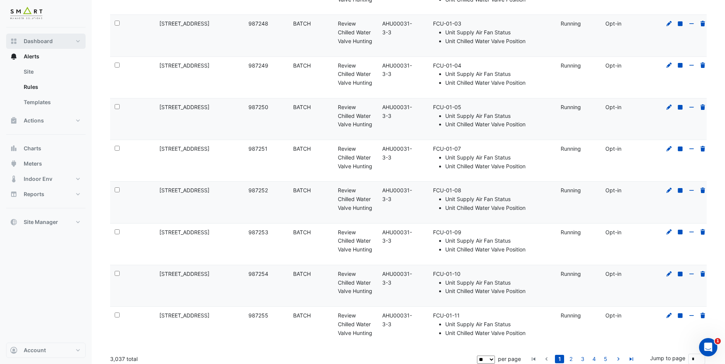
click at [54, 44] on button "Dashboard" at bounding box center [45, 41] width 79 height 15
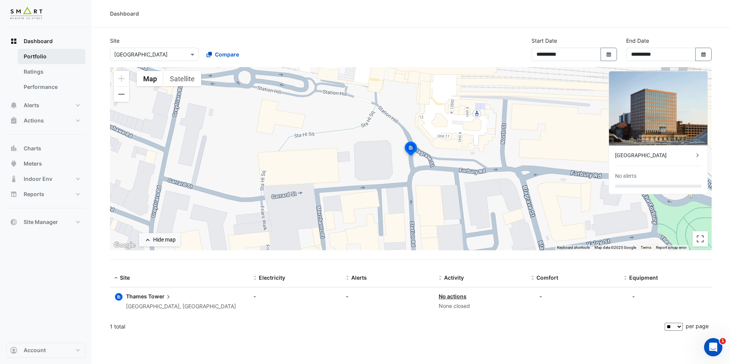
click at [51, 55] on link "Portfolio" at bounding box center [52, 56] width 68 height 15
click at [164, 57] on input "text" at bounding box center [146, 55] width 65 height 8
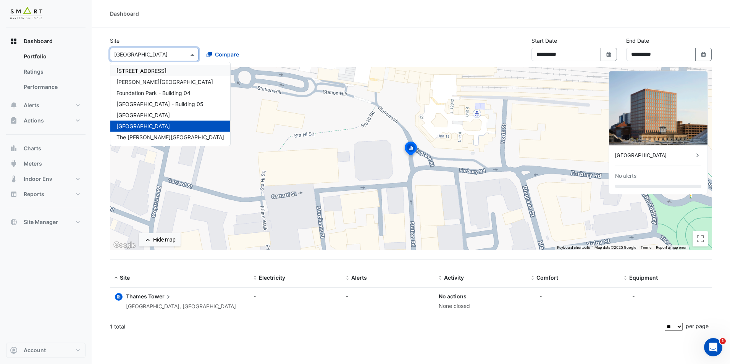
click at [146, 66] on div "[STREET_ADDRESS]" at bounding box center [170, 70] width 120 height 11
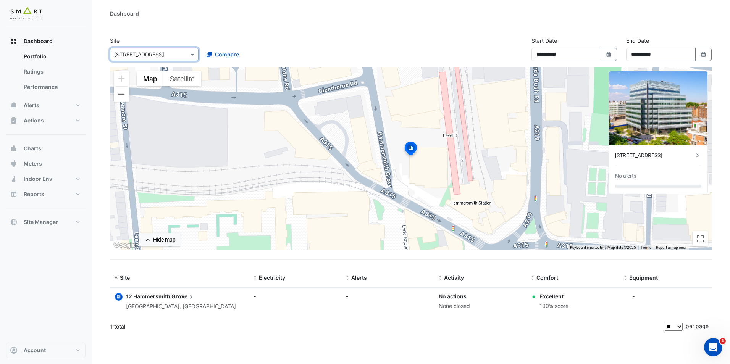
click at [557, 302] on div "100% score" at bounding box center [554, 306] width 29 height 9
click at [470, 48] on div "**********" at bounding box center [410, 52] width 611 height 31
click at [36, 104] on span "Alerts" at bounding box center [32, 106] width 16 height 8
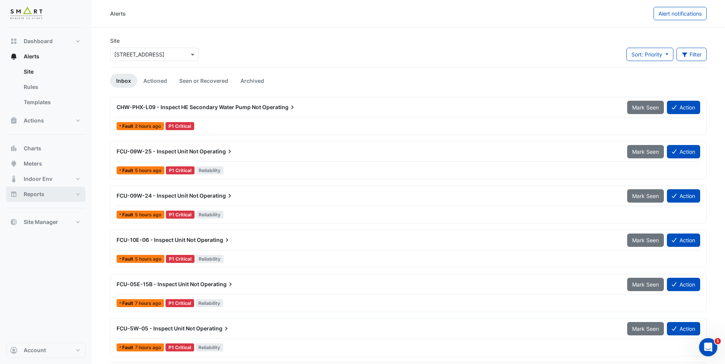
click at [35, 197] on span "Reports" at bounding box center [34, 195] width 21 height 8
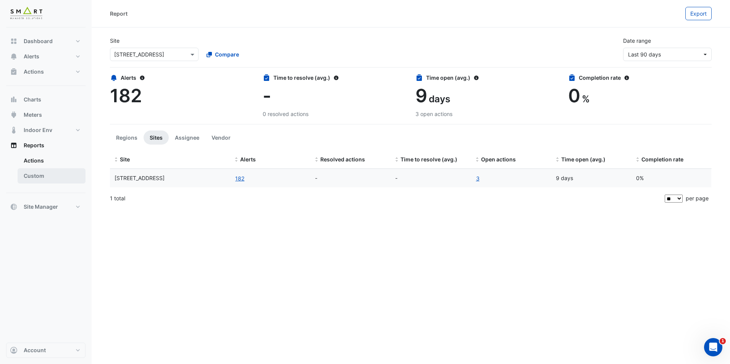
click at [41, 176] on link "Custom" at bounding box center [52, 175] width 68 height 15
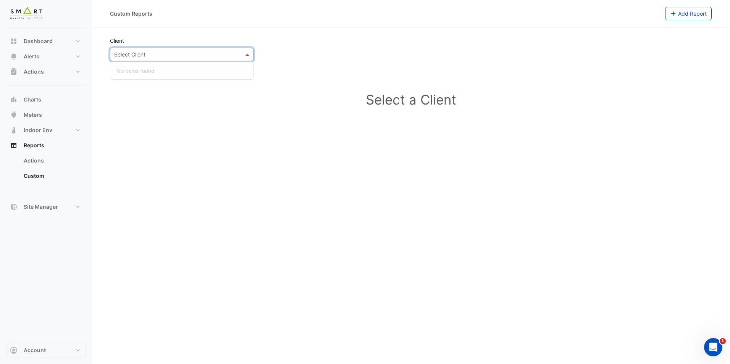
click at [211, 53] on input "text" at bounding box center [174, 55] width 120 height 8
click at [209, 55] on input "text" at bounding box center [174, 55] width 120 height 8
click at [39, 172] on link "Custom" at bounding box center [52, 175] width 68 height 15
click at [176, 57] on input "text" at bounding box center [174, 55] width 120 height 8
click at [141, 71] on div "No items found" at bounding box center [181, 70] width 143 height 11
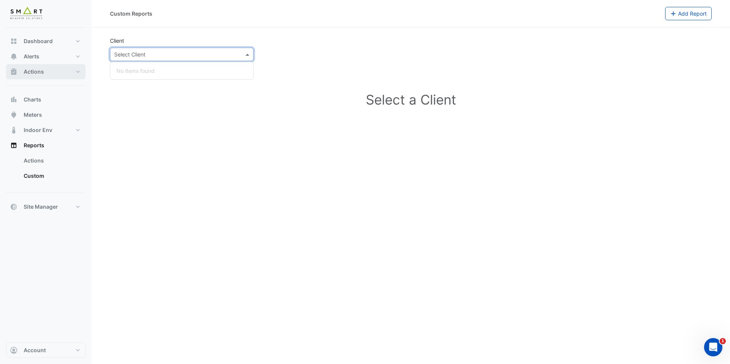
click at [68, 75] on button "Actions" at bounding box center [45, 71] width 79 height 15
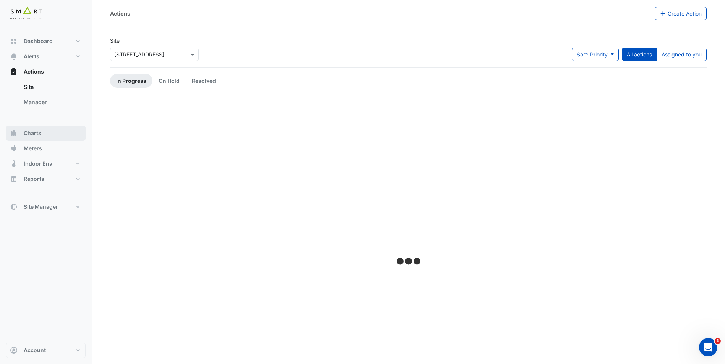
click at [46, 139] on button "Charts" at bounding box center [45, 133] width 79 height 15
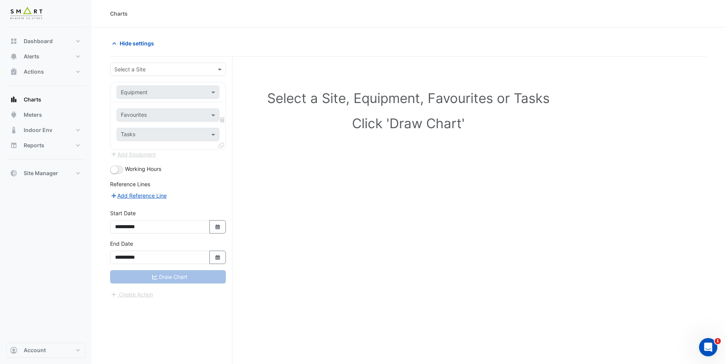
click at [200, 70] on input "text" at bounding box center [160, 70] width 92 height 8
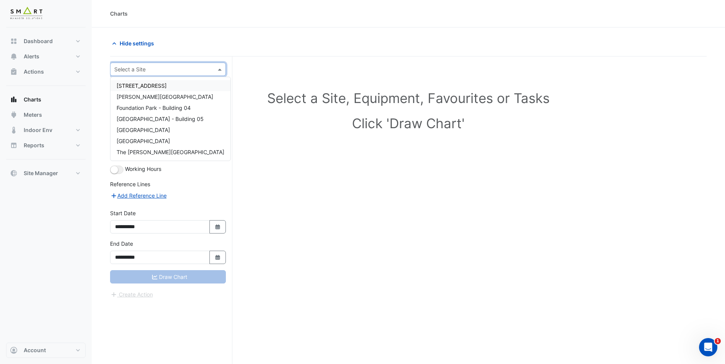
click at [180, 86] on div "[STREET_ADDRESS]" at bounding box center [170, 85] width 120 height 11
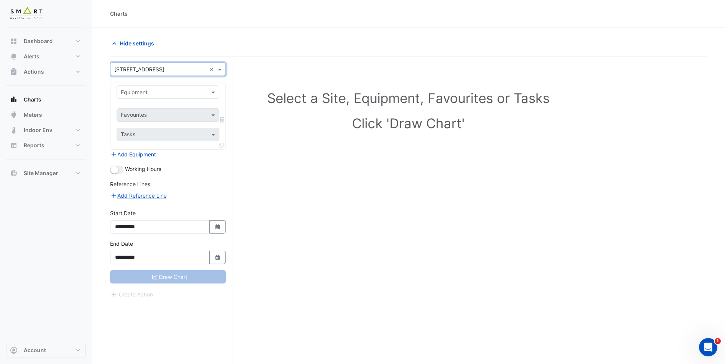
click at [182, 94] on input "text" at bounding box center [160, 93] width 79 height 8
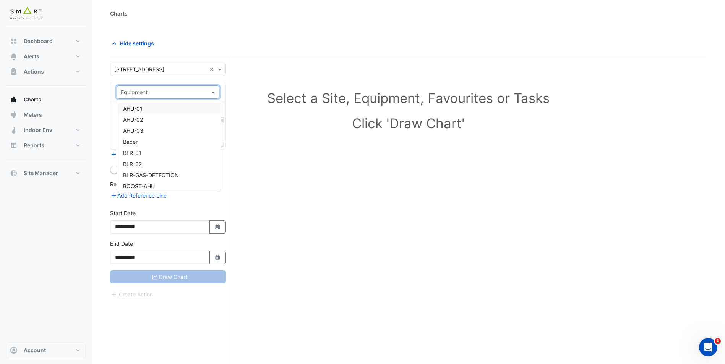
click at [175, 111] on div "AHU-01" at bounding box center [169, 108] width 104 height 11
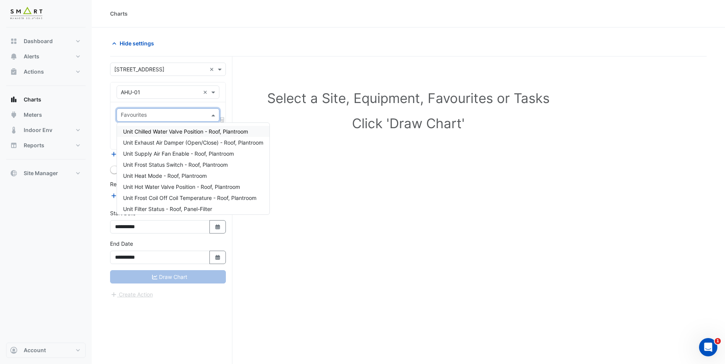
click at [215, 114] on span at bounding box center [214, 115] width 10 height 8
click at [202, 130] on span "Unit Chilled Water Valve Position - Roof, Plantroom" at bounding box center [185, 131] width 125 height 6
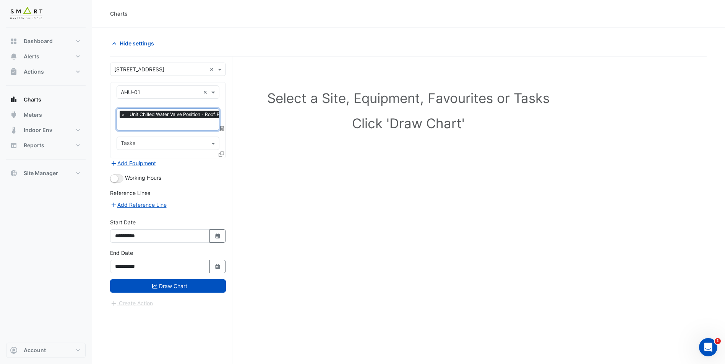
click at [191, 124] on input "text" at bounding box center [182, 125] width 122 height 8
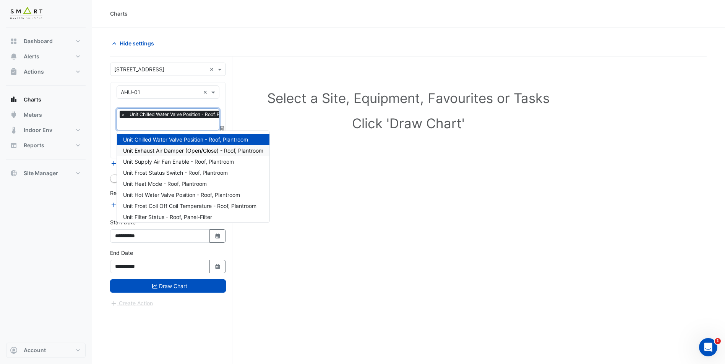
click at [184, 152] on span "Unit Exhaust Air Damper (Open/Close) - Roof, Plantroom" at bounding box center [193, 150] width 140 height 6
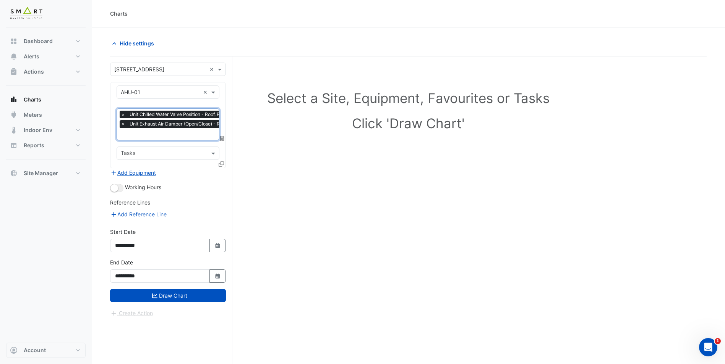
click at [201, 94] on div at bounding box center [168, 92] width 102 height 9
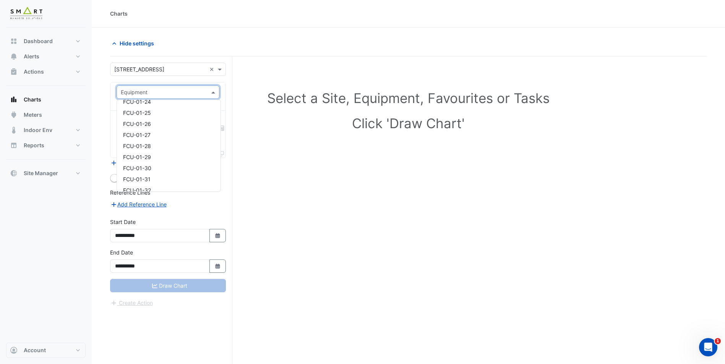
scroll to position [1337, 0]
click at [174, 136] on div "FCU-01-27" at bounding box center [169, 134] width 104 height 11
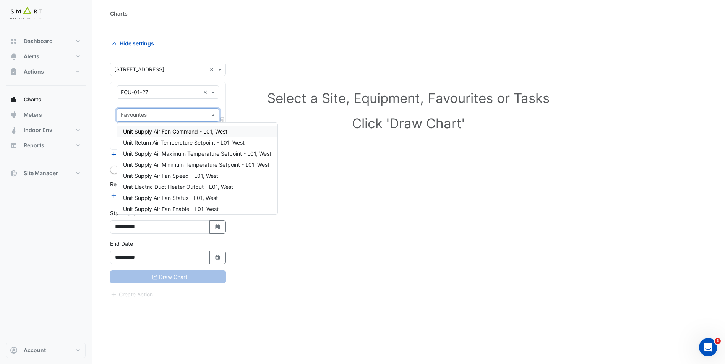
click at [175, 118] on input "text" at bounding box center [164, 116] width 86 height 8
click at [174, 156] on span "Unit Supply Air Maximum Temperature Setpoint - L01, West" at bounding box center [197, 154] width 148 height 6
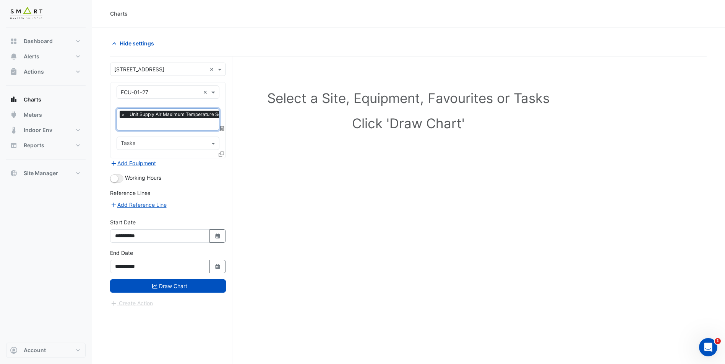
click at [181, 123] on input "text" at bounding box center [191, 125] width 141 height 8
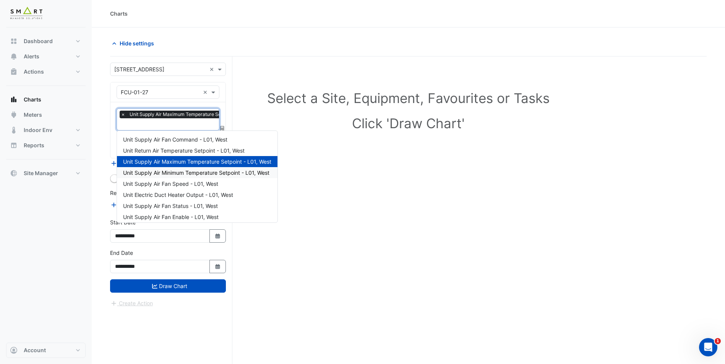
click at [175, 172] on span "Unit Supply Air Minimum Temperature Setpoint - L01, West" at bounding box center [196, 173] width 146 height 6
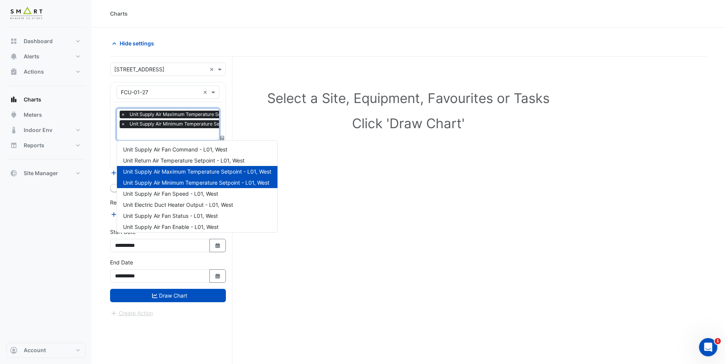
click at [180, 134] on input "text" at bounding box center [191, 135] width 141 height 8
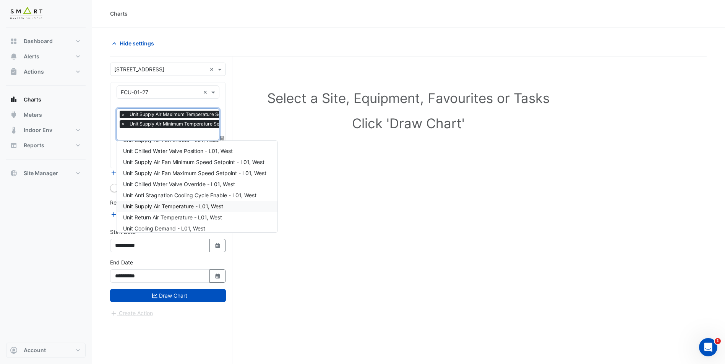
scroll to position [92, 0]
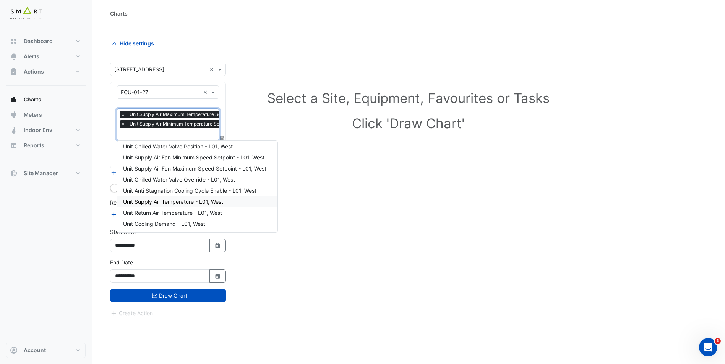
click at [214, 197] on div "Unit Supply Air Temperature - L01, West" at bounding box center [197, 201] width 160 height 11
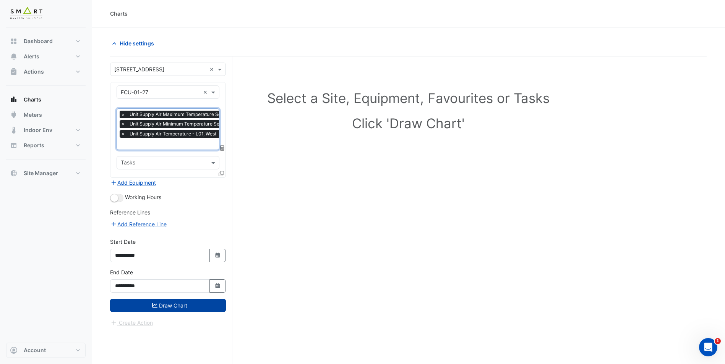
click at [168, 303] on button "Draw Chart" at bounding box center [168, 305] width 116 height 13
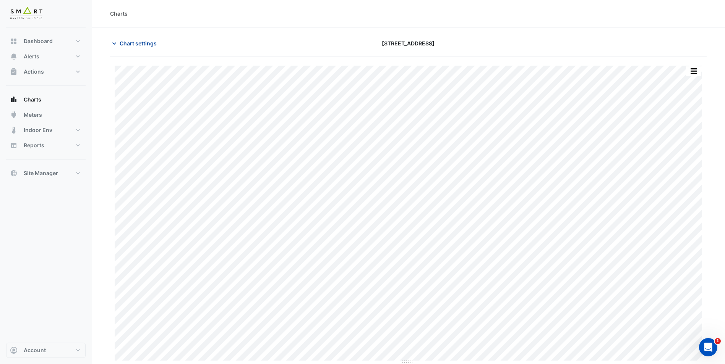
click at [133, 44] on span "Chart settings" at bounding box center [138, 43] width 37 height 8
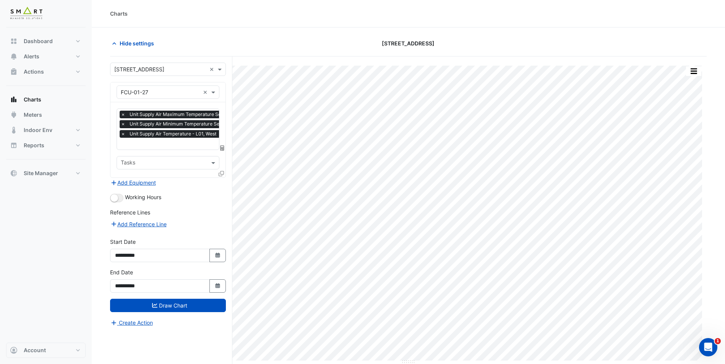
click at [121, 124] on span "×" at bounding box center [123, 124] width 7 height 8
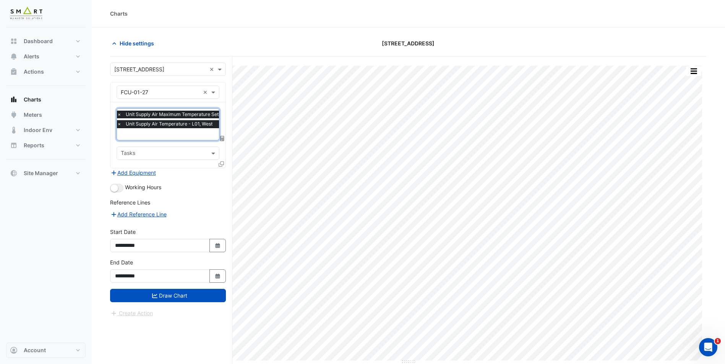
click at [121, 112] on span "×" at bounding box center [119, 115] width 7 height 8
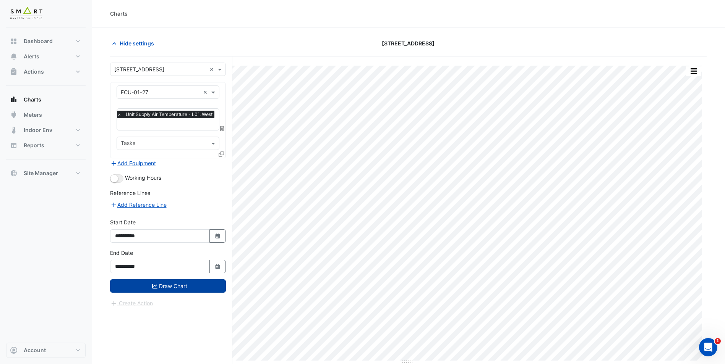
drag, startPoint x: 185, startPoint y: 285, endPoint x: 183, endPoint y: 280, distance: 5.6
click at [185, 286] on button "Draw Chart" at bounding box center [168, 286] width 116 height 13
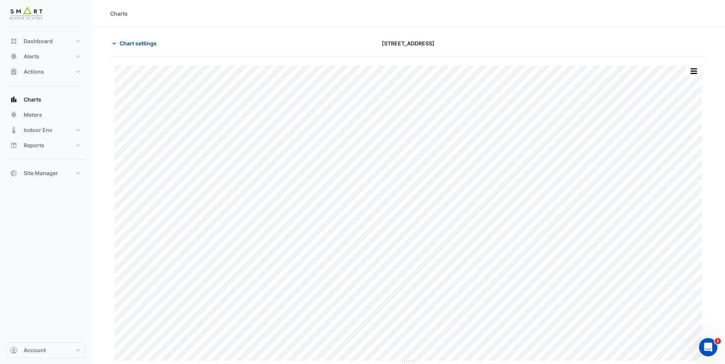
click at [115, 42] on icon "button" at bounding box center [114, 44] width 8 height 8
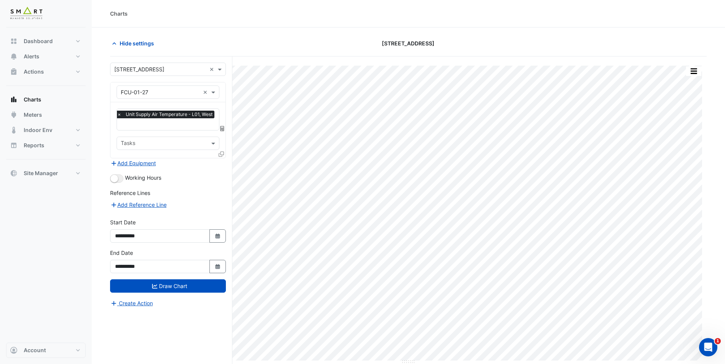
click at [211, 57] on div "**********" at bounding box center [171, 225] width 122 height 337
click at [220, 70] on span at bounding box center [221, 69] width 10 height 8
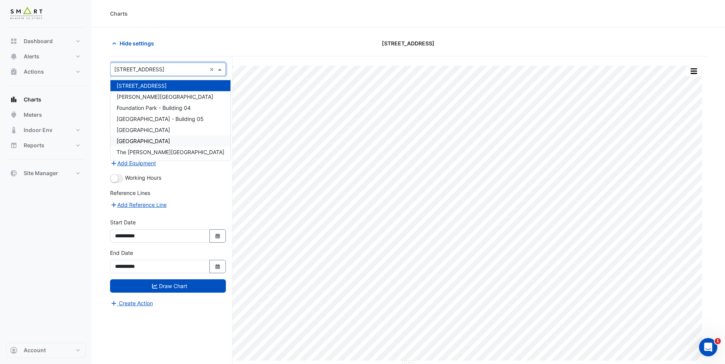
click at [157, 145] on div "[GEOGRAPHIC_DATA]" at bounding box center [170, 141] width 120 height 11
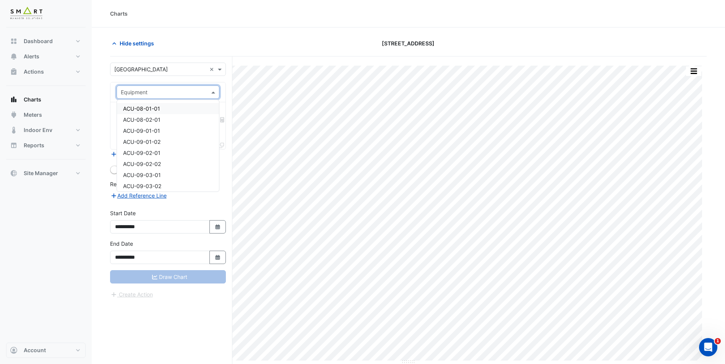
click at [162, 87] on div "Equipment" at bounding box center [168, 92] width 103 height 13
click at [166, 152] on div "FCU-01-16" at bounding box center [168, 148] width 102 height 11
click at [165, 117] on input "text" at bounding box center [164, 116] width 86 height 8
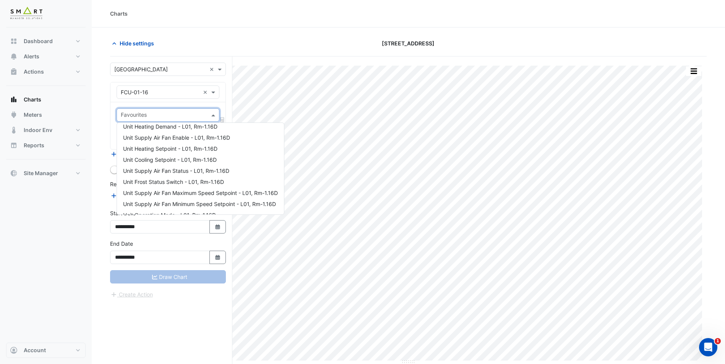
scroll to position [76, 0]
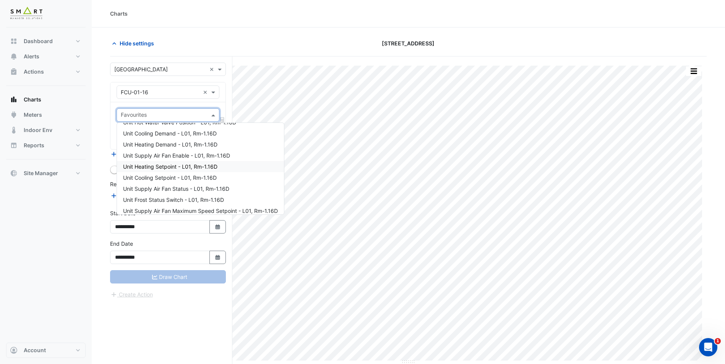
click at [164, 167] on span "Unit Heating Setpoint - L01, Rm-1.16D" at bounding box center [170, 166] width 94 height 6
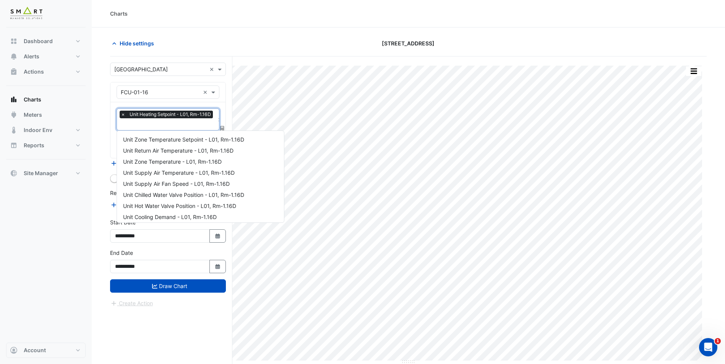
click at [168, 126] on input "text" at bounding box center [168, 125] width 94 height 8
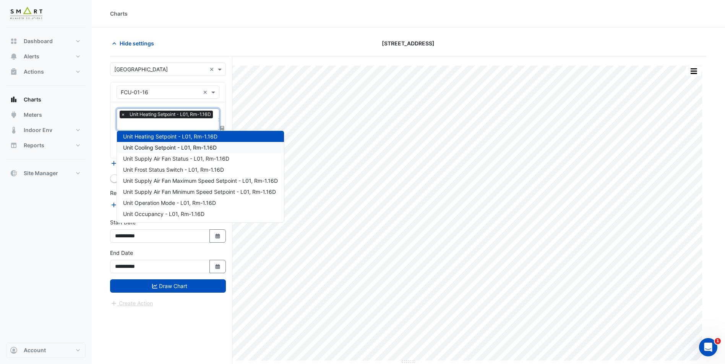
click at [163, 147] on span "Unit Cooling Setpoint - L01, Rm-1.16D" at bounding box center [170, 147] width 94 height 6
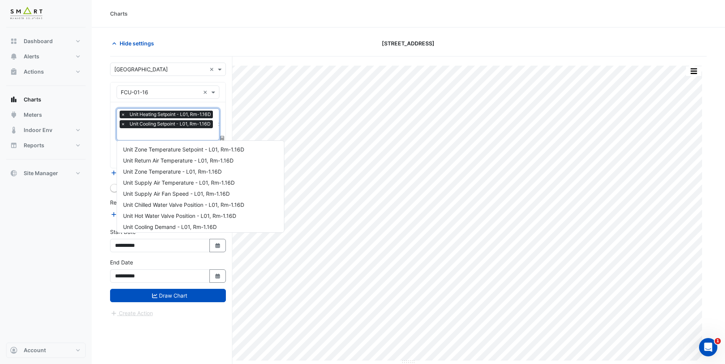
click at [166, 131] on input "text" at bounding box center [168, 135] width 94 height 8
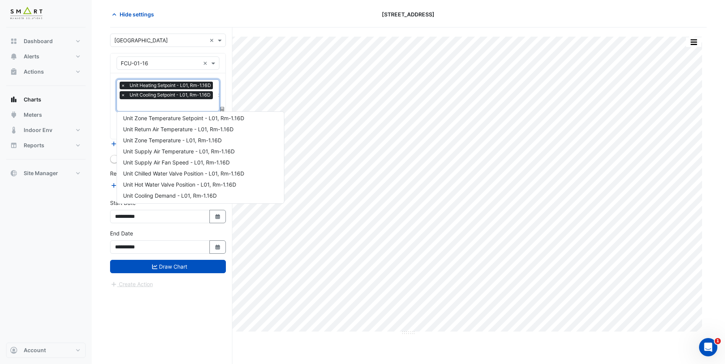
scroll to position [0, 0]
click at [202, 121] on span "Unit Zone Temperature Setpoint - L01, Rm-1.16D" at bounding box center [183, 120] width 121 height 6
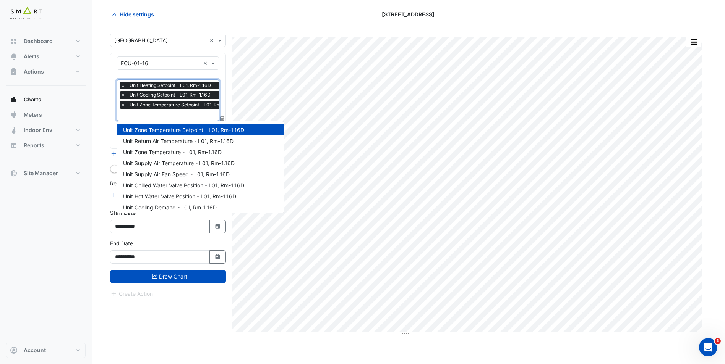
click at [198, 112] on input "text" at bounding box center [180, 116] width 118 height 8
click at [158, 277] on button "Draw Chart" at bounding box center [168, 276] width 116 height 13
